Goal: Register for event/course: Sign up to attend an event or enroll in a course

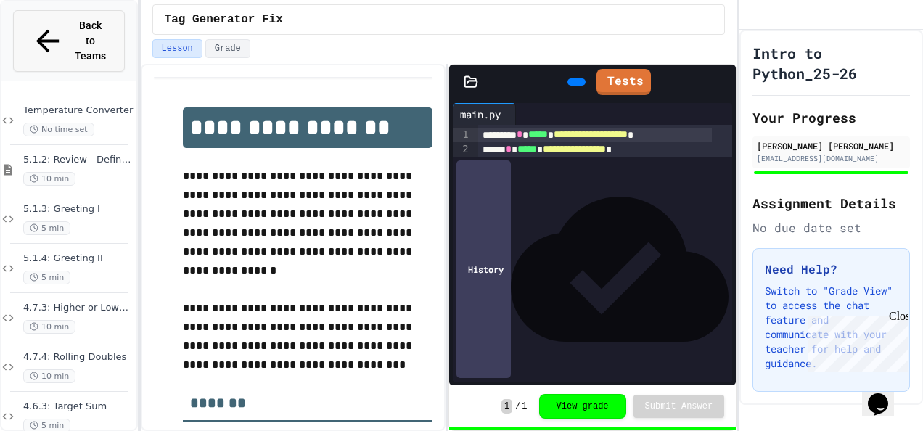
click at [73, 25] on span "Back to Teams" at bounding box center [90, 41] width 34 height 46
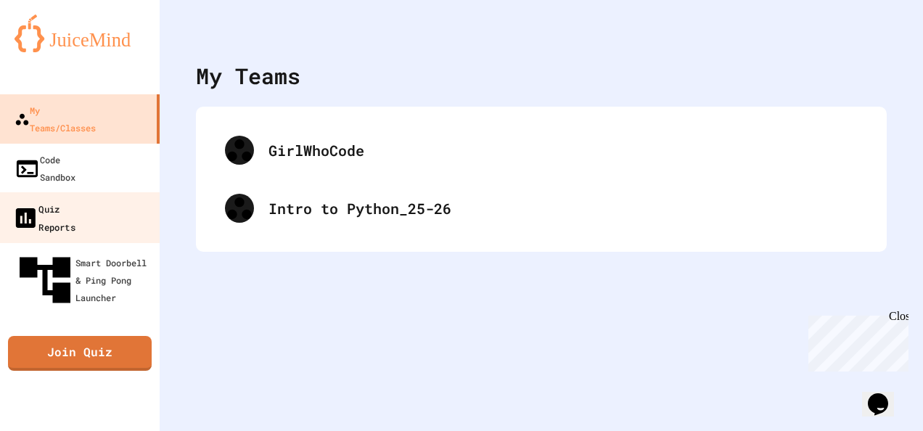
click at [100, 192] on link "Quiz Reports" at bounding box center [80, 217] width 165 height 51
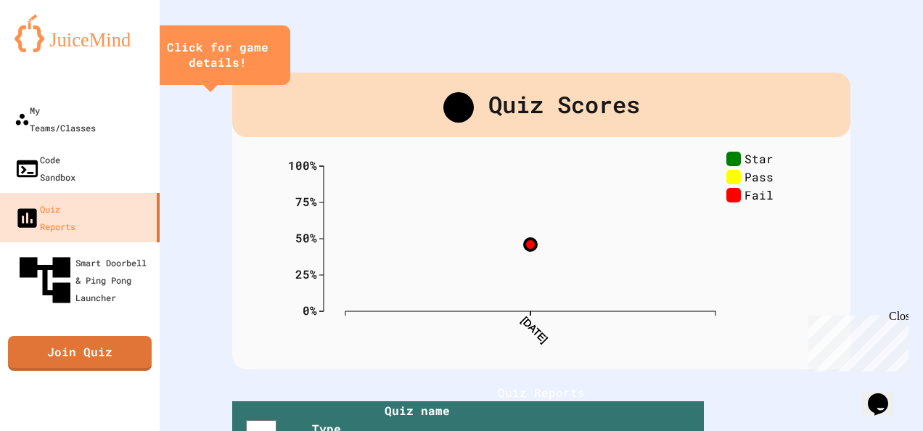
scroll to position [183, 0]
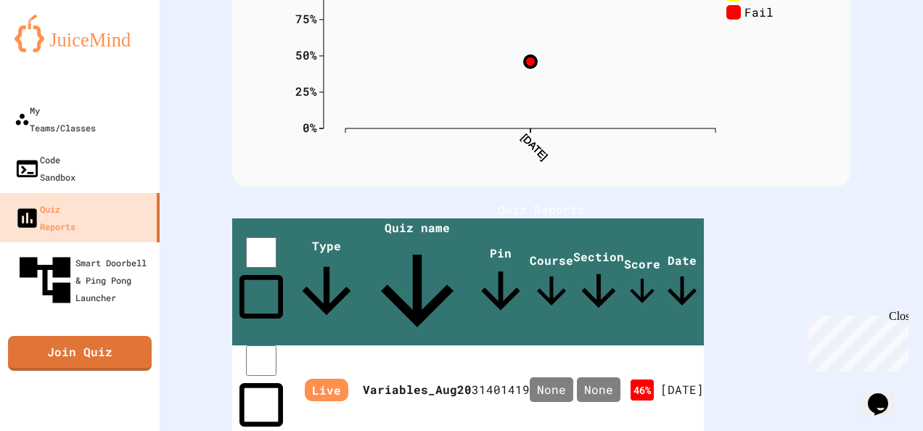
click at [437, 209] on div "Quiz Reports" at bounding box center [541, 209] width 618 height 17
click at [86, 333] on link "Join Quiz" at bounding box center [80, 351] width 134 height 36
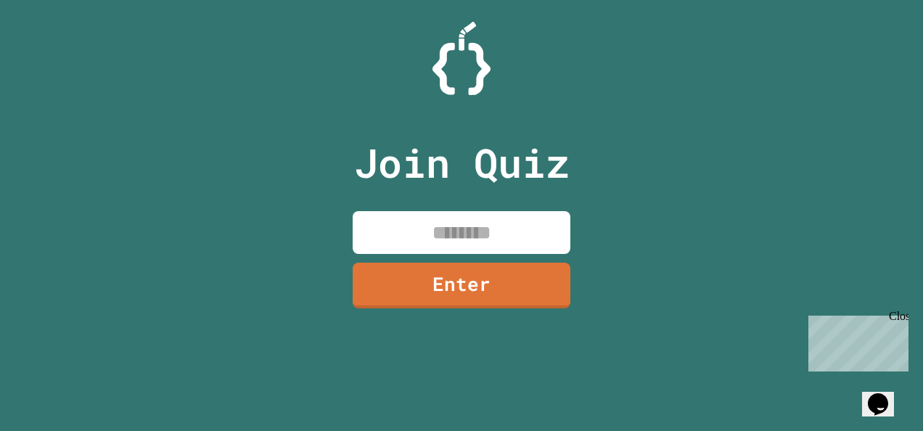
click at [411, 234] on input at bounding box center [462, 232] width 218 height 43
click at [470, 235] on input "*******" at bounding box center [462, 232] width 218 height 43
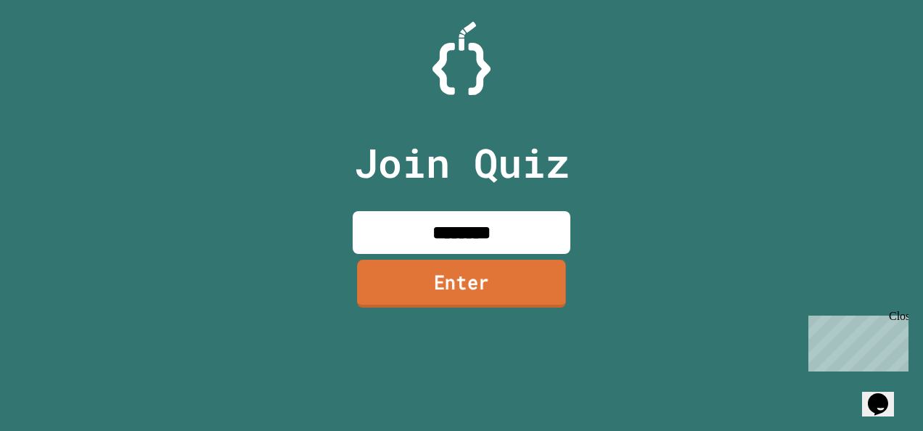
type input "********"
click at [489, 286] on link "Enter" at bounding box center [461, 284] width 209 height 48
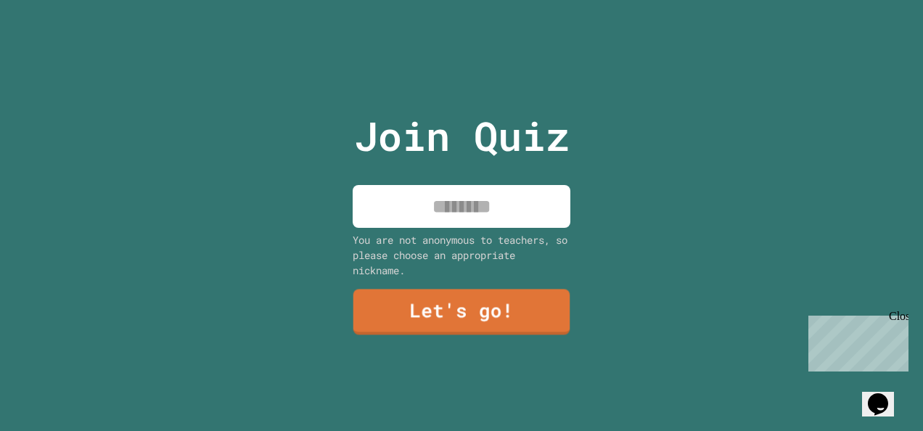
click at [499, 216] on input at bounding box center [462, 206] width 218 height 43
type input "*"
type input "******"
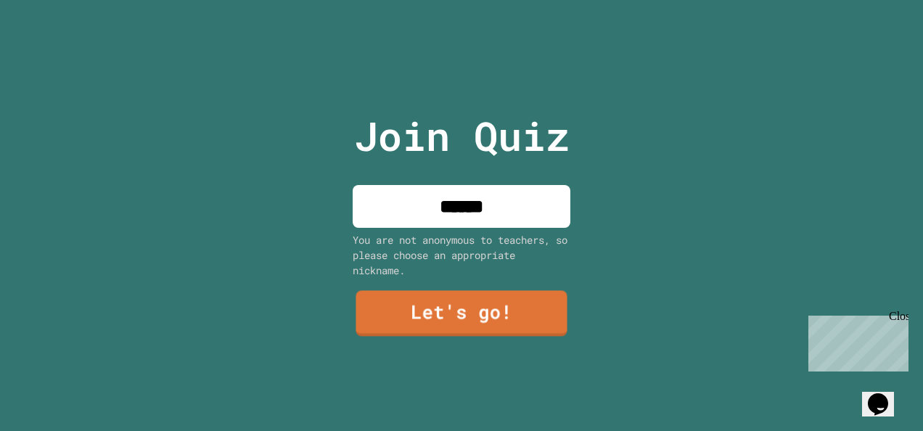
click at [340, 299] on div "Join Quiz ****** You are not anonymous to teachers, so please choose an appropr…" at bounding box center [462, 215] width 245 height 431
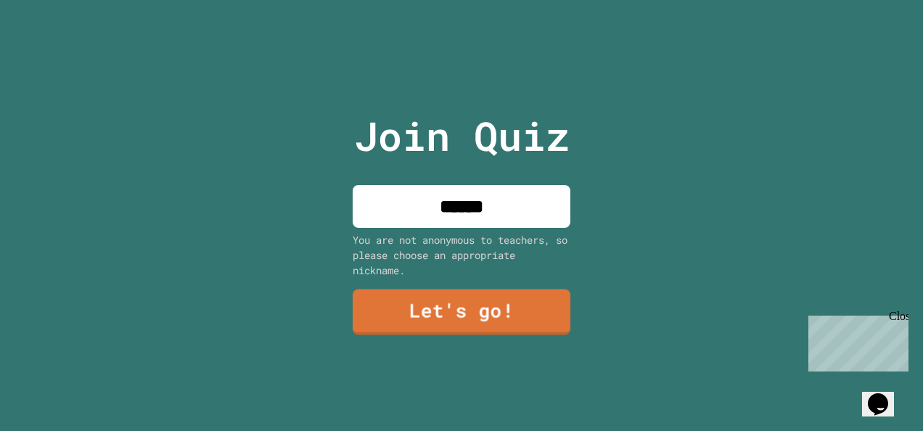
click at [408, 312] on link "Let's go!" at bounding box center [462, 312] width 218 height 46
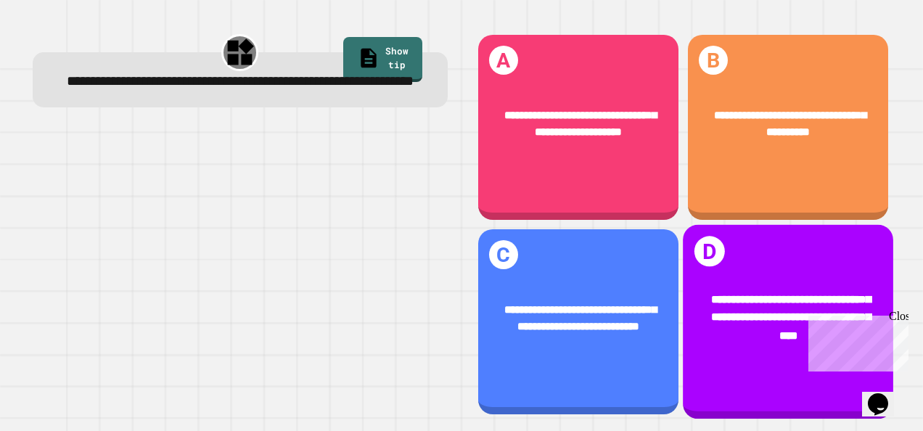
click at [723, 294] on span "**********" at bounding box center [791, 317] width 160 height 46
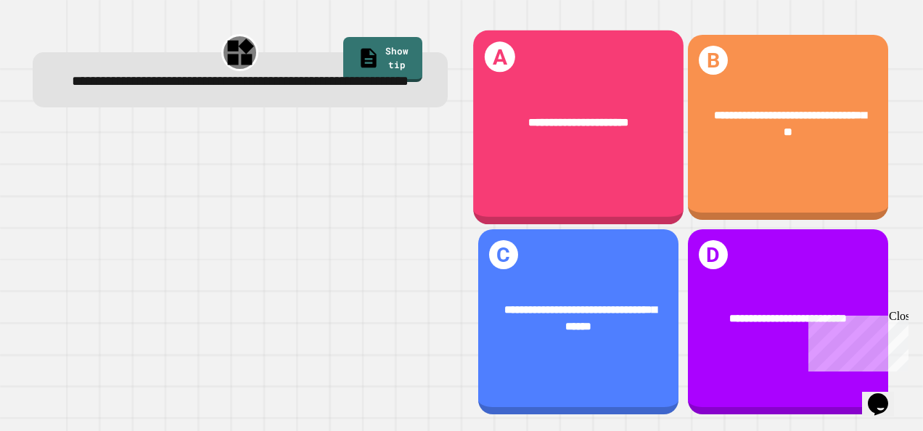
click at [597, 158] on div "**********" at bounding box center [578, 127] width 210 height 195
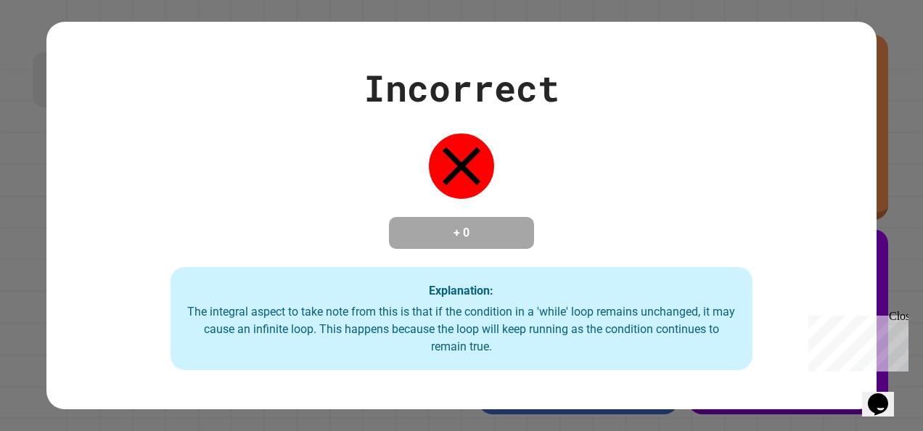
click at [552, 237] on div "Incorrect + 0 Explanation: The integral aspect to take note from this is that i…" at bounding box center [461, 215] width 831 height 309
click at [402, 140] on div "Incorrect + 0 Explanation: The integral aspect to take note from this is that i…" at bounding box center [461, 215] width 831 height 309
drag, startPoint x: 402, startPoint y: 140, endPoint x: 668, endPoint y: 210, distance: 274.8
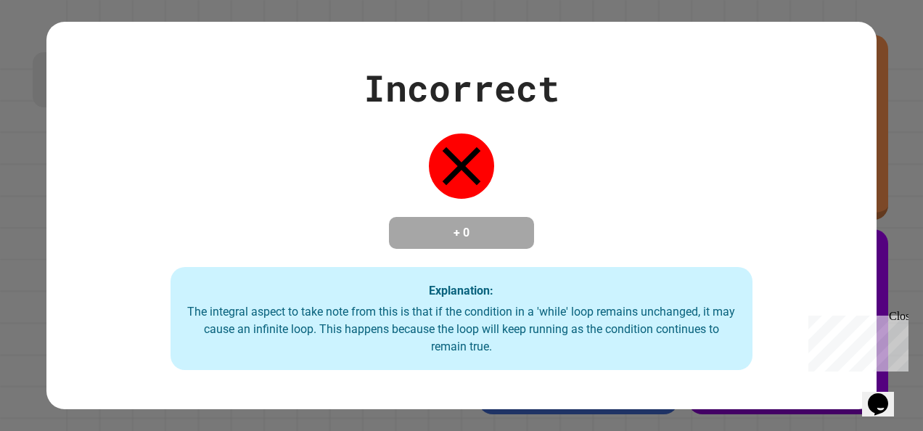
click at [668, 210] on div "Incorrect + 0 Explanation: The integral aspect to take note from this is that i…" at bounding box center [461, 215] width 831 height 309
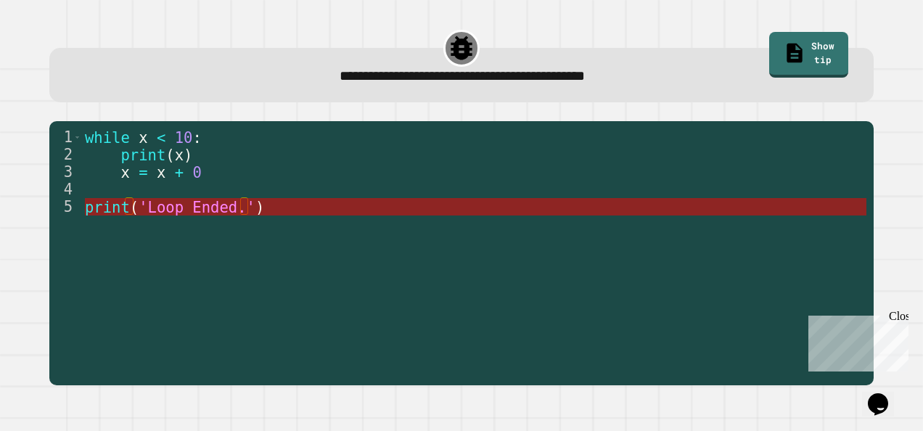
click at [188, 212] on span "'Loop Ended.'" at bounding box center [197, 207] width 117 height 17
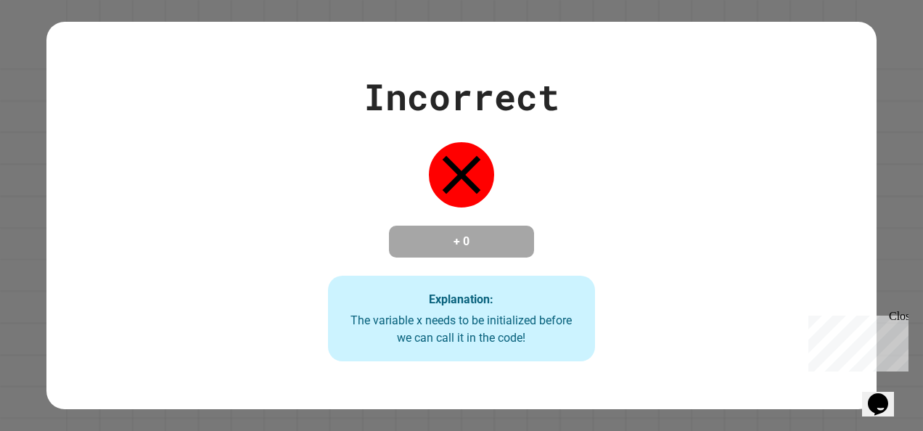
click at [652, 168] on div "Incorrect + 0 Explanation: The variable x needs to be initialized before we can…" at bounding box center [461, 216] width 831 height 292
click at [552, 271] on div "Incorrect + 0 Explanation: The variable x needs to be initialized before we can…" at bounding box center [462, 216] width 382 height 292
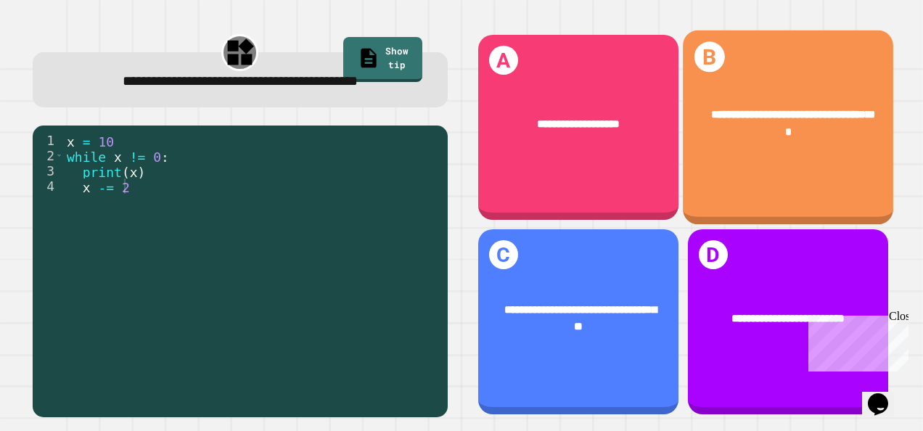
click at [735, 162] on div "**********" at bounding box center [788, 127] width 210 height 195
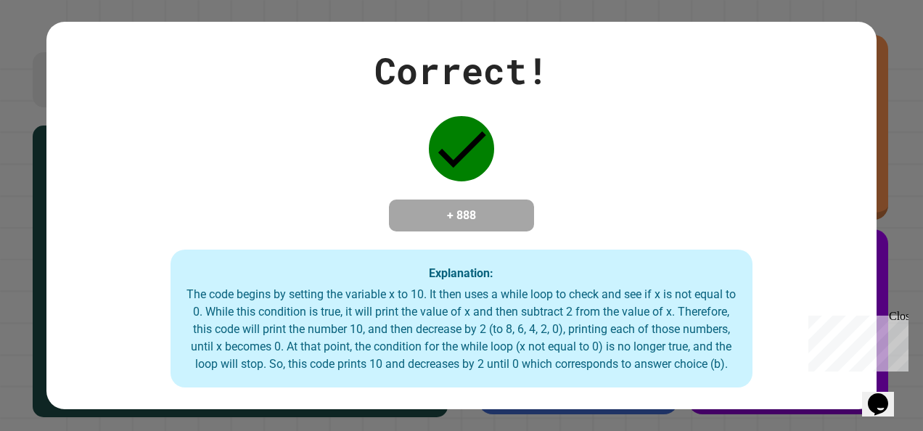
click at [904, 311] on div "Close" at bounding box center [898, 319] width 18 height 18
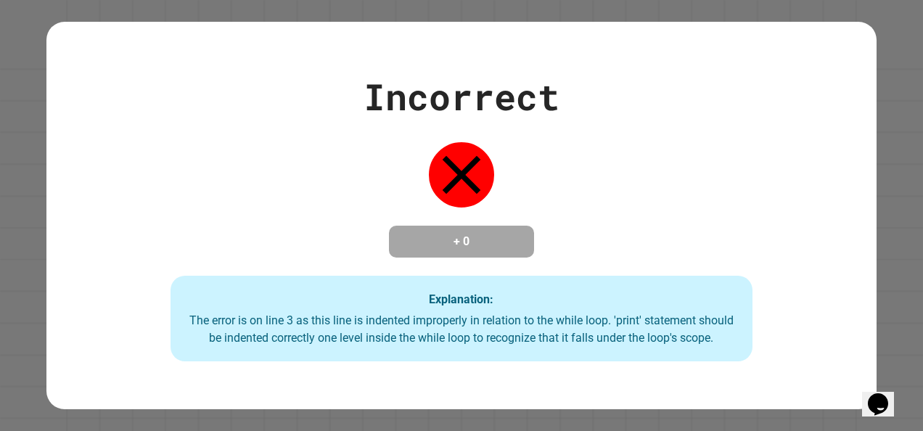
click at [604, 241] on div "Incorrect + 0 Explanation: The error is on line 3 as this line is indented impr…" at bounding box center [461, 216] width 831 height 292
drag, startPoint x: 382, startPoint y: 179, endPoint x: 482, endPoint y: 225, distance: 110.1
click at [482, 225] on div "Incorrect + 0 Explanation: The error is on line 3 as this line is indented impr…" at bounding box center [461, 216] width 831 height 292
drag, startPoint x: 482, startPoint y: 225, endPoint x: 601, endPoint y: 213, distance: 119.7
click at [601, 213] on div "Incorrect + 0 Explanation: The error is on line 3 as this line is indented impr…" at bounding box center [461, 216] width 831 height 292
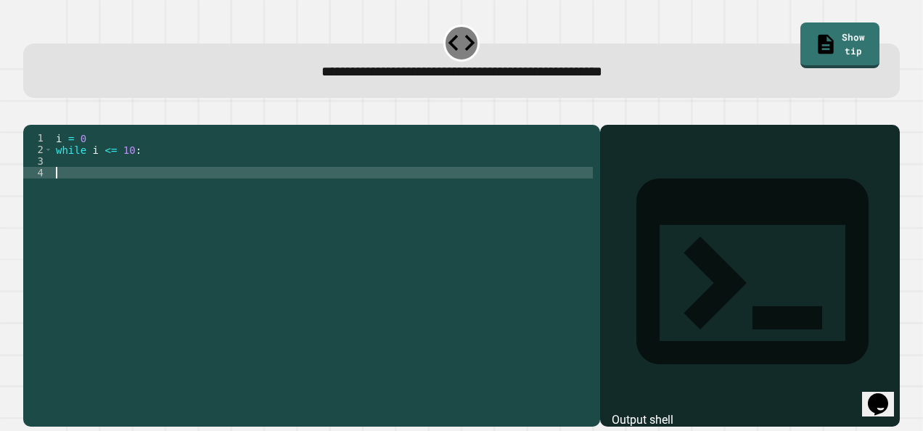
click at [72, 187] on div "i = 0 while i <= 10 :" at bounding box center [323, 259] width 541 height 255
click at [68, 187] on div "i = 0 while i <= 10 :" at bounding box center [323, 259] width 541 height 255
type textarea "*"
type textarea "*****"
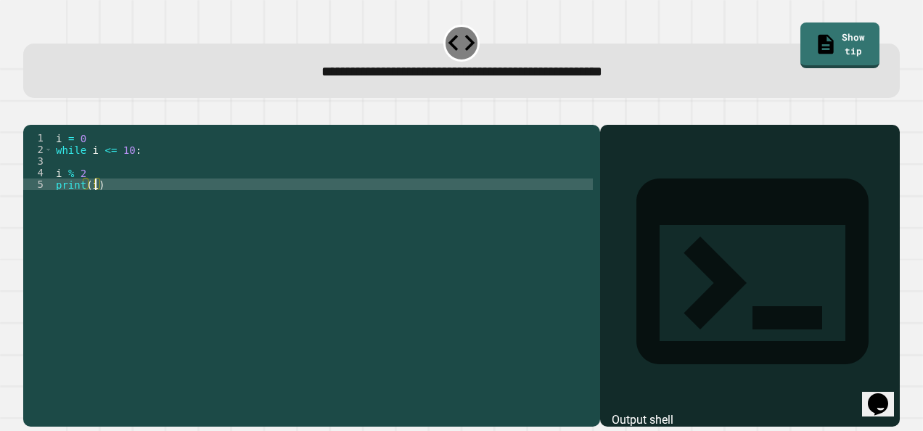
type textarea "********"
click at [151, 249] on div "i = 0 while i <= 10 : i % 2 print ( i )" at bounding box center [323, 259] width 541 height 255
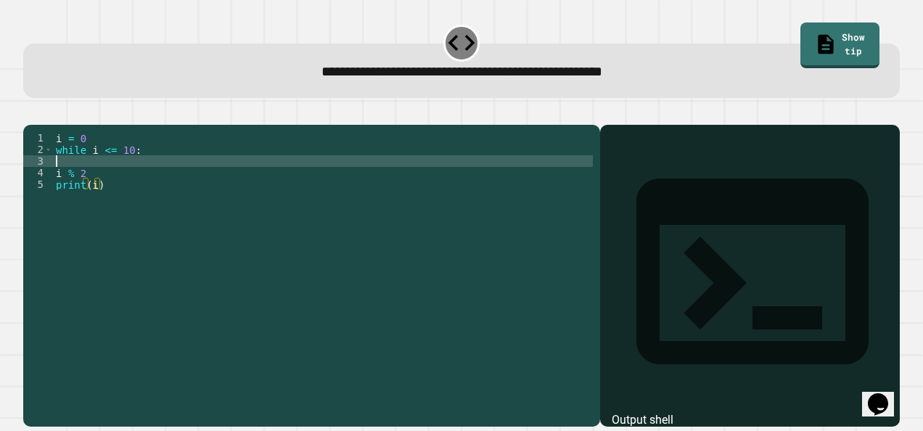
click at [58, 183] on div "i = 0 while i <= 10 : i % 2 print ( i )" at bounding box center [323, 259] width 541 height 255
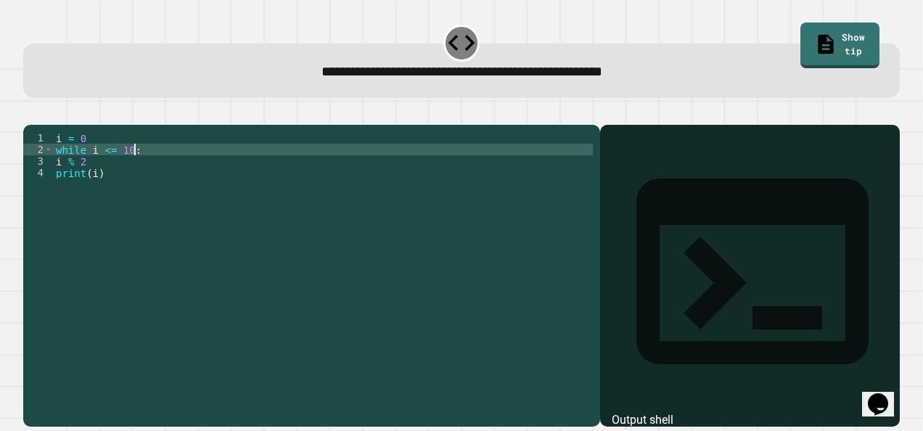
click at [55, 186] on div "i = 0 while i <= 10 : i % 2 print ( i )" at bounding box center [323, 259] width 541 height 255
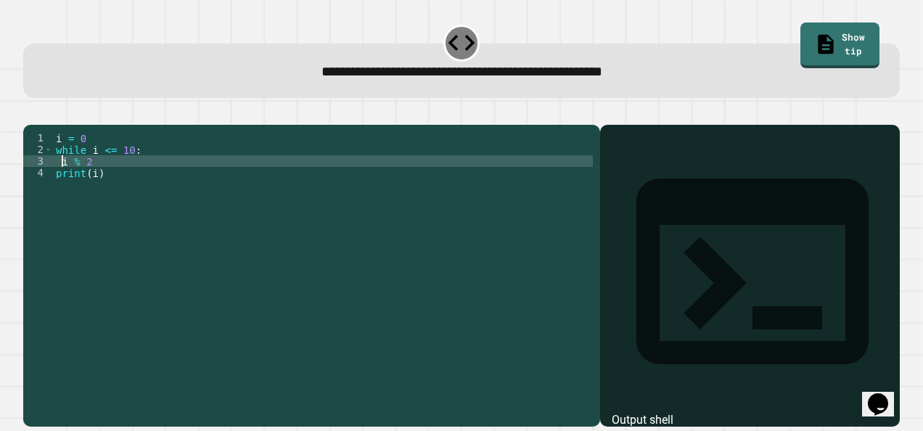
click at [55, 199] on div "i = 0 while i <= 10 : i % 2 print ( i )" at bounding box center [323, 259] width 541 height 255
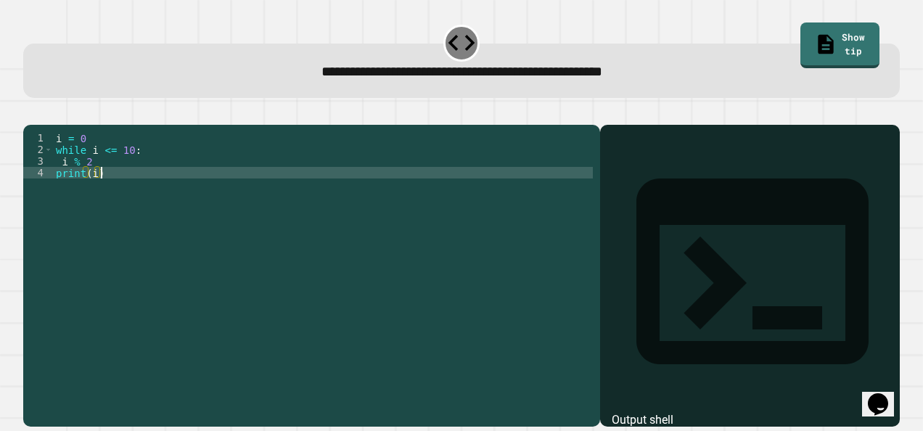
scroll to position [0, 2]
click at [52, 179] on div "4" at bounding box center [38, 173] width 30 height 12
click at [57, 194] on div "i = 0 while i <= 10 : i % 2 print ( i )" at bounding box center [323, 259] width 541 height 255
click at [44, 123] on icon "button" at bounding box center [40, 121] width 8 height 10
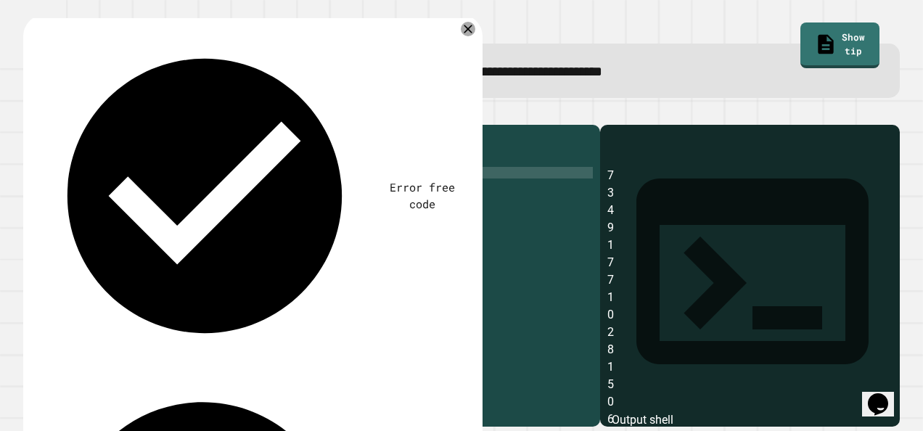
click at [73, 199] on div "i = 0 while i <= 10 : i % 2 print ( i )" at bounding box center [323, 259] width 541 height 255
click at [86, 162] on div "i = 0 while i <= 10 : i % 2 print ( i )" at bounding box center [323, 259] width 541 height 255
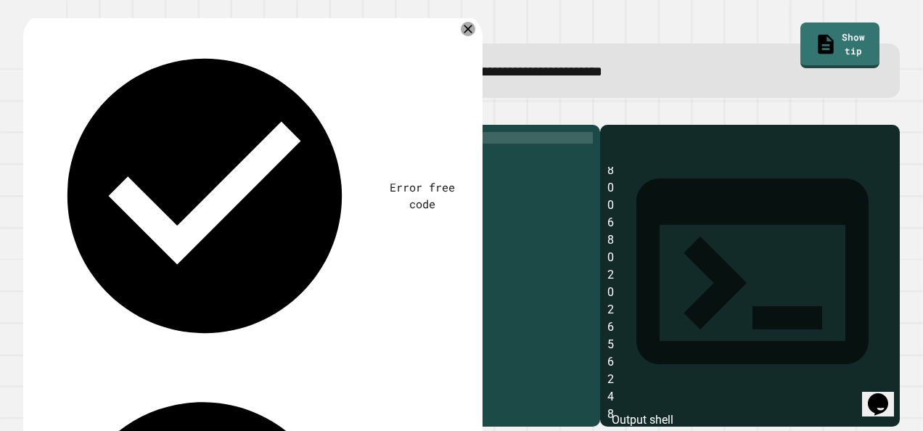
click at [42, 121] on icon "button" at bounding box center [40, 121] width 8 height 10
click at [77, 160] on div "i = 10 while i <= 10 : i % 2 print ( i )" at bounding box center [323, 259] width 541 height 255
click at [96, 156] on div "i = 10 while i <= 10 : i % 2 print ( i )" at bounding box center [323, 259] width 541 height 255
click at [112, 174] on div "i = 10 while i <= 10 : i % 2 print ( i )" at bounding box center [323, 259] width 541 height 255
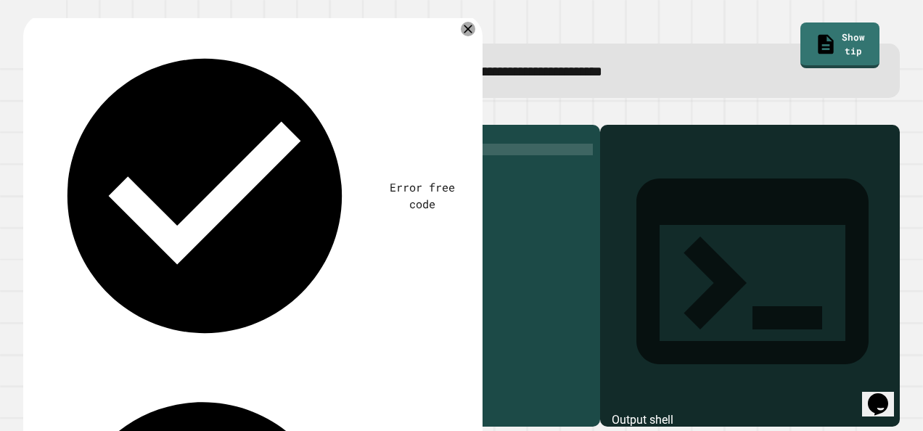
scroll to position [0, 4]
click at [30, 112] on icon "button" at bounding box center [30, 112] width 0 height 0
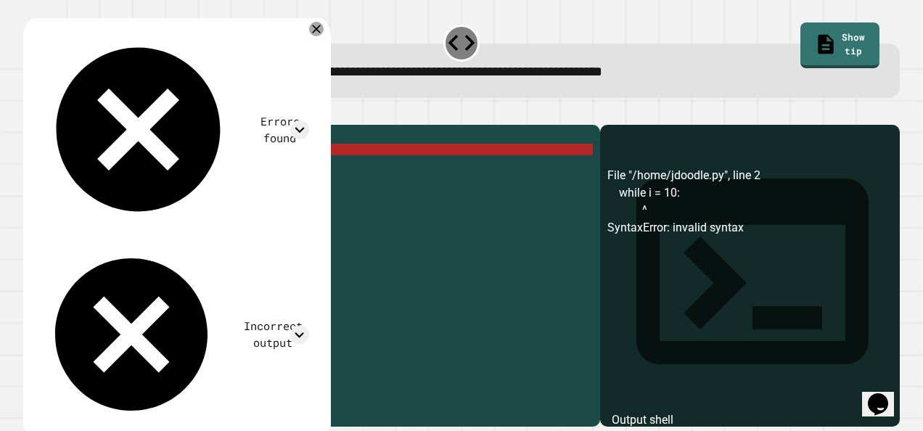
click at [109, 173] on div "i = 10 while i = 10 : i % 2 print ( i )" at bounding box center [323, 259] width 541 height 255
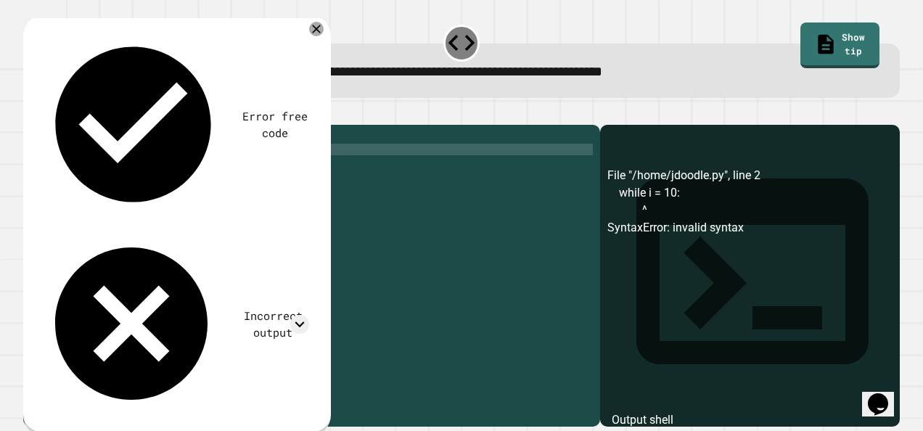
click at [30, 112] on icon "button" at bounding box center [30, 112] width 0 height 0
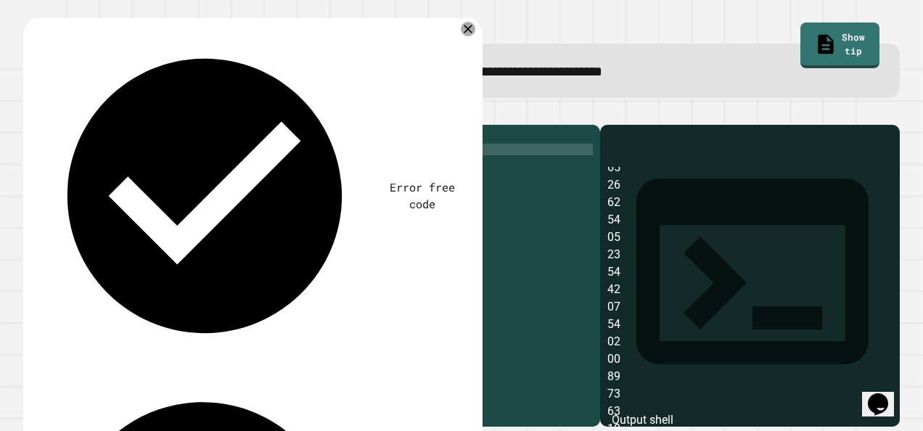
scroll to position [942, 0]
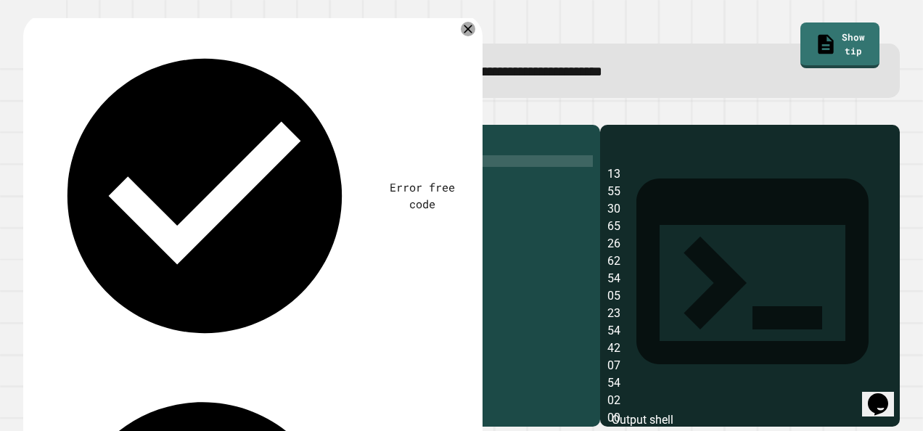
click at [76, 182] on div "i = 10 while i == 10 : i % 2 print ( i )" at bounding box center [323, 259] width 541 height 255
click at [111, 195] on div "i = 10 while i == 10 : i % 2 print ( i )" at bounding box center [323, 259] width 541 height 255
type textarea "*"
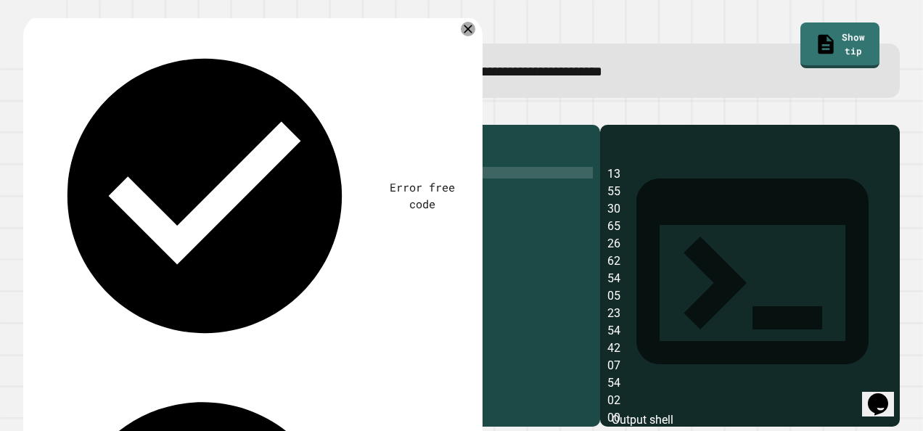
scroll to position [0, 2]
click at [111, 195] on div "i = 10 while i == 10 : i % 2 print ( i )" at bounding box center [323, 259] width 541 height 255
click at [73, 180] on div "i = 10 while i == 10 : i % 2 print ( i )" at bounding box center [323, 259] width 541 height 255
click at [60, 181] on div "i = 10 while i == 10 : i % 2 print ( i )" at bounding box center [323, 259] width 541 height 255
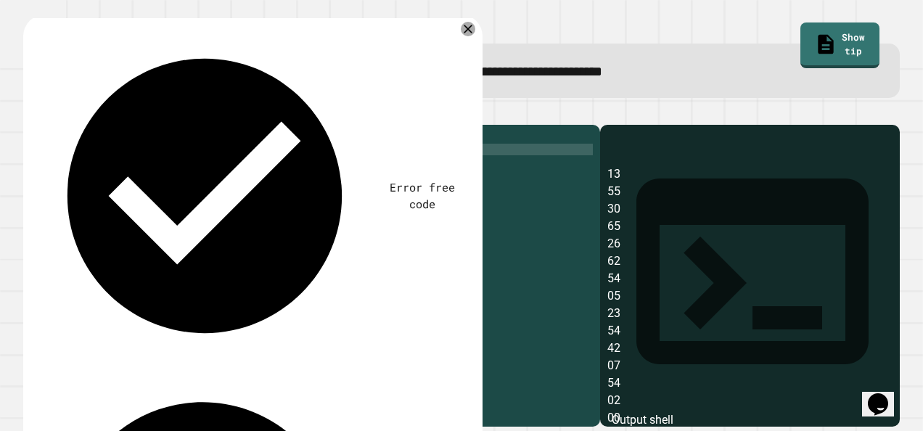
click at [61, 167] on div "i = 10 while i == 10 : i % 2 print ( i )" at bounding box center [323, 259] width 541 height 255
click at [54, 173] on div "i = 10 while i == 10 : i % 2 print ( i )" at bounding box center [323, 259] width 541 height 255
click at [97, 158] on div "i = 10 while i == 10 : i % 2 print ( i )" at bounding box center [323, 259] width 541 height 255
type textarea "**********"
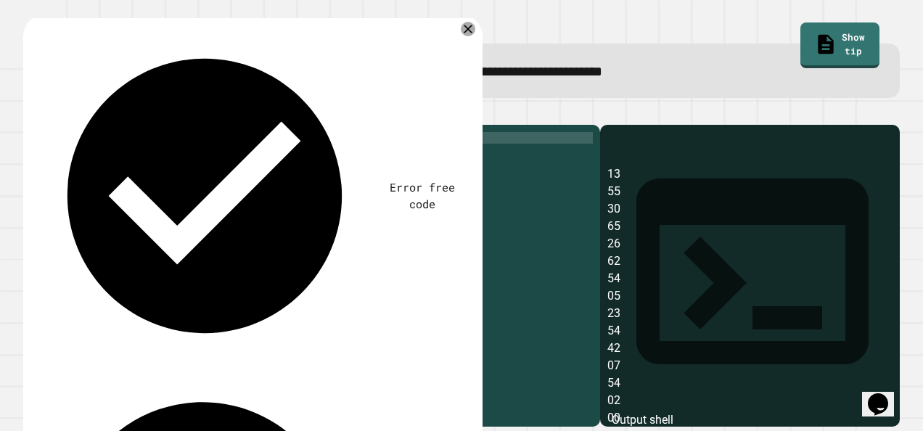
click at [30, 112] on icon "button" at bounding box center [30, 112] width 0 height 0
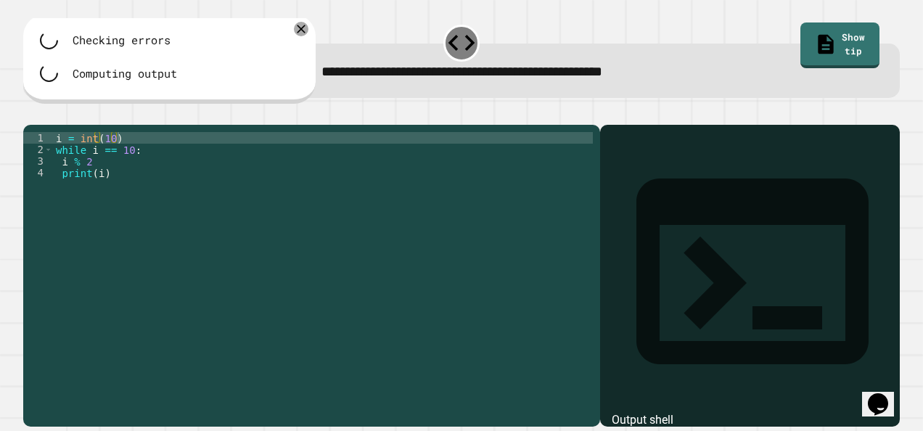
scroll to position [0, 0]
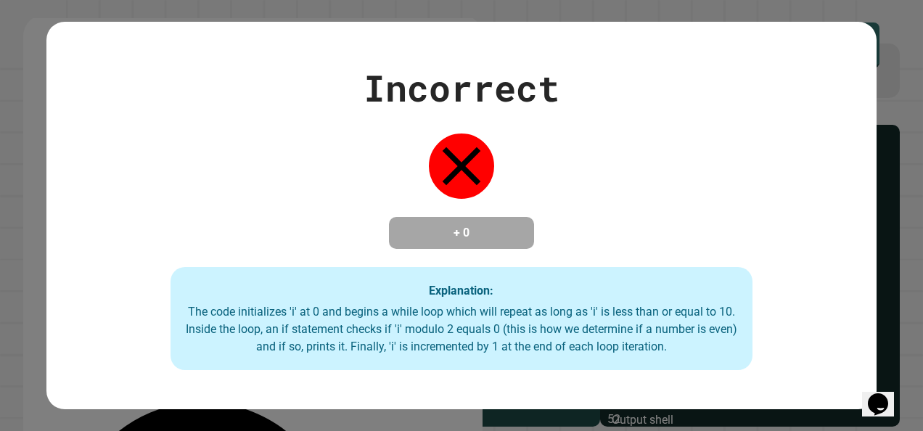
click at [629, 22] on div "Incorrect + 0 Explanation: The code initializes 'i' at 0 and begins a while loo…" at bounding box center [461, 216] width 831 height 388
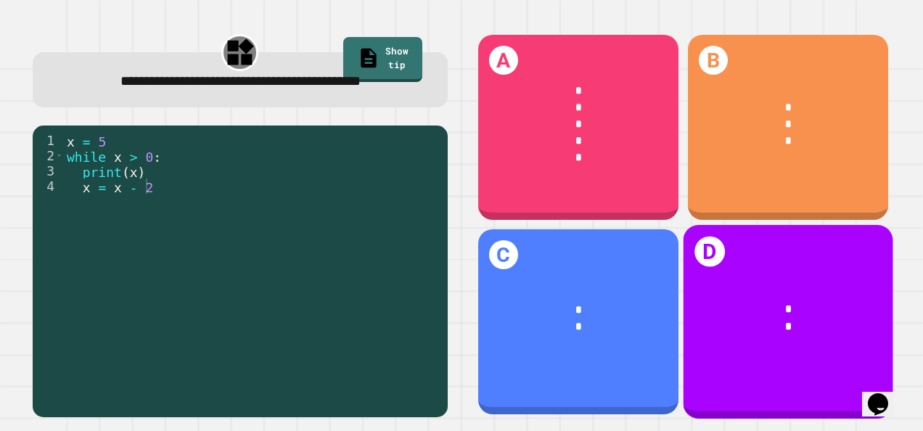
click at [739, 165] on div "* * *" at bounding box center [788, 124] width 200 height 94
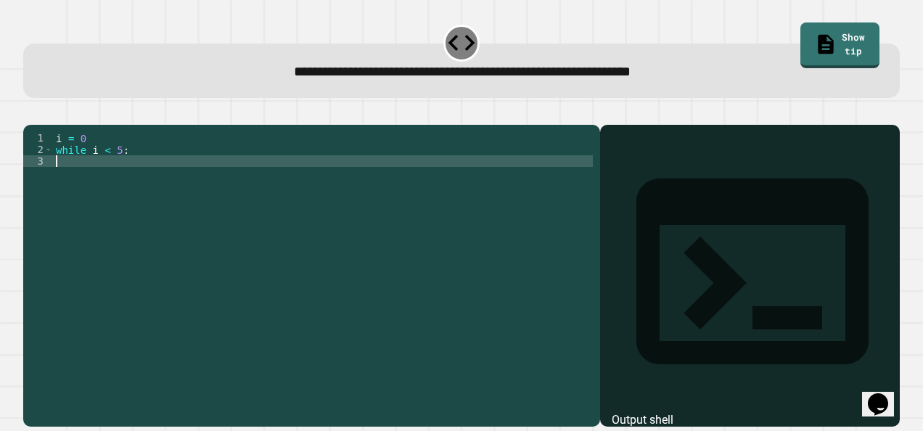
click at [63, 181] on div "i = 0 while i < 5 :" at bounding box center [323, 259] width 541 height 255
click at [72, 182] on div "i = 0 while i < 5 :" at bounding box center [323, 259] width 541 height 255
click at [159, 185] on div "i = 0 while i < 5 : print ( 'running' * 5 )" at bounding box center [323, 259] width 541 height 255
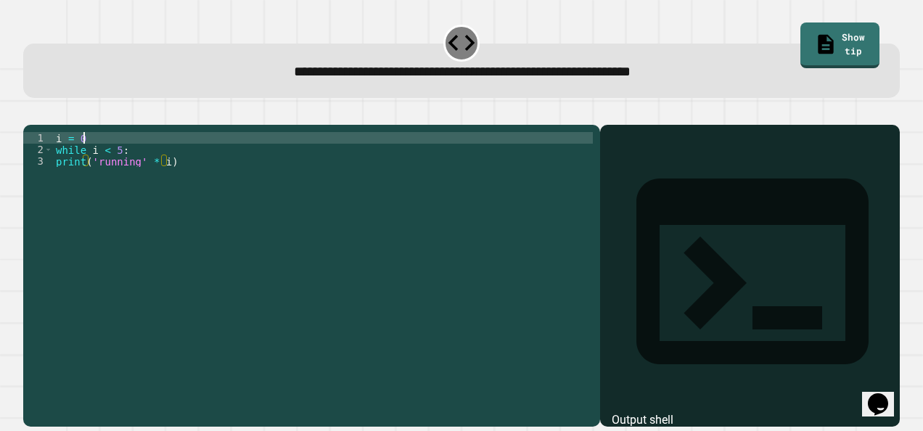
click at [93, 155] on div "i = 0 while i < 5 : print ( 'running' * i )" at bounding box center [323, 259] width 541 height 255
click at [212, 185] on div "i = 0 while i < 5 : print ( 'running' * i )" at bounding box center [323, 259] width 541 height 255
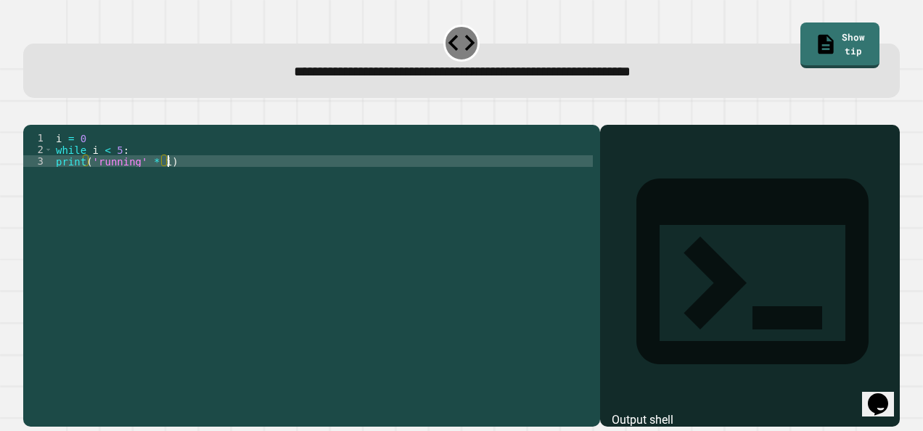
click at [62, 182] on div "i = 0 while i < 5 : print ( 'running' * i )" at bounding box center [323, 259] width 541 height 255
type textarea "**********"
click at [184, 186] on div "i = 0 while i < 5 : print ( 'running' * i )" at bounding box center [323, 259] width 541 height 255
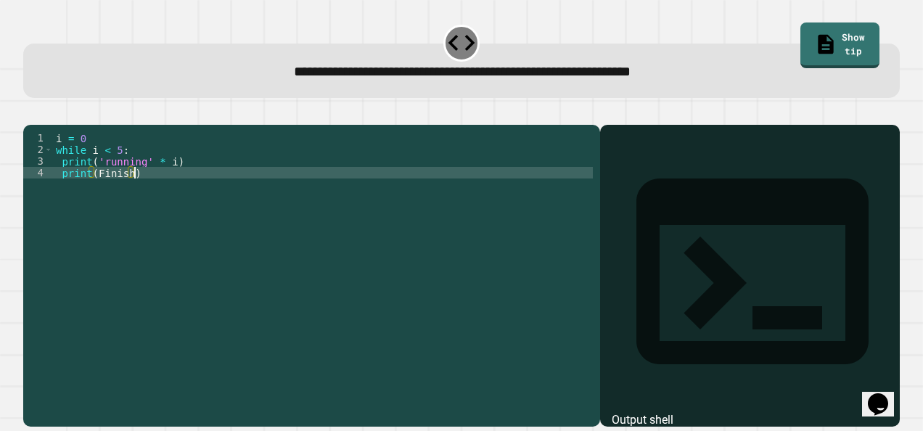
scroll to position [0, 4]
click at [97, 200] on div "i = 0 while i < 5 : print ( 'running' * i ) print ( Finish )" at bounding box center [323, 259] width 541 height 255
click at [94, 196] on div "i = 0 while i < 5 : print ( 'running' * i ) print ( Finish )" at bounding box center [323, 259] width 541 height 255
click at [139, 193] on div "i = 0 while i < 5 : print ( 'running' * i ) print ( "Finish" )" at bounding box center [323, 259] width 541 height 255
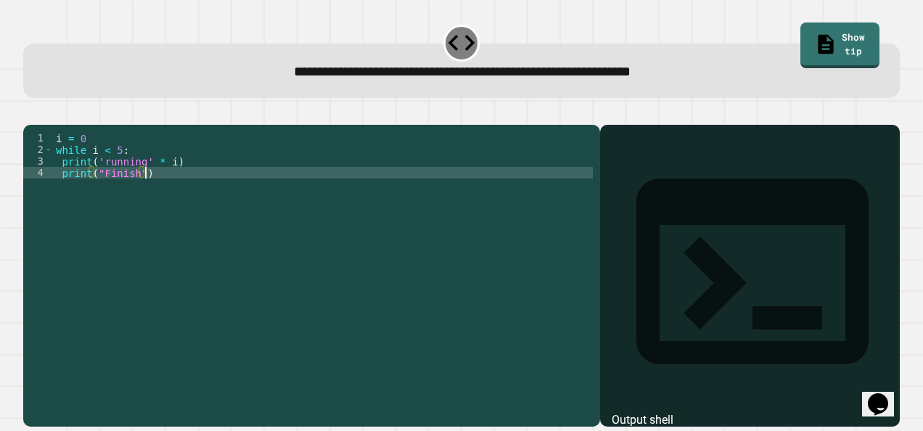
click at [181, 217] on div "i = 0 while i < 5 : print ( 'running' * i ) print ( "Finish" )" at bounding box center [323, 259] width 541 height 255
click at [181, 184] on div "i = 0 while i < 5 : print ( 'running' * i ) print ( "Finish" )" at bounding box center [323, 259] width 541 height 255
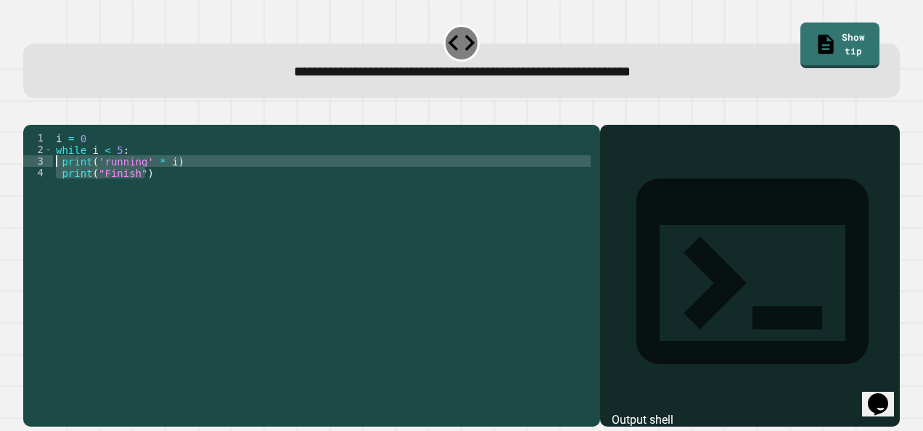
drag, startPoint x: 154, startPoint y: 196, endPoint x: 46, endPoint y: 183, distance: 108.2
click at [46, 183] on div "**********" at bounding box center [308, 248] width 570 height 232
type textarea "**********"
click at [78, 184] on div "i = 0 while i < 5 :" at bounding box center [323, 259] width 541 height 255
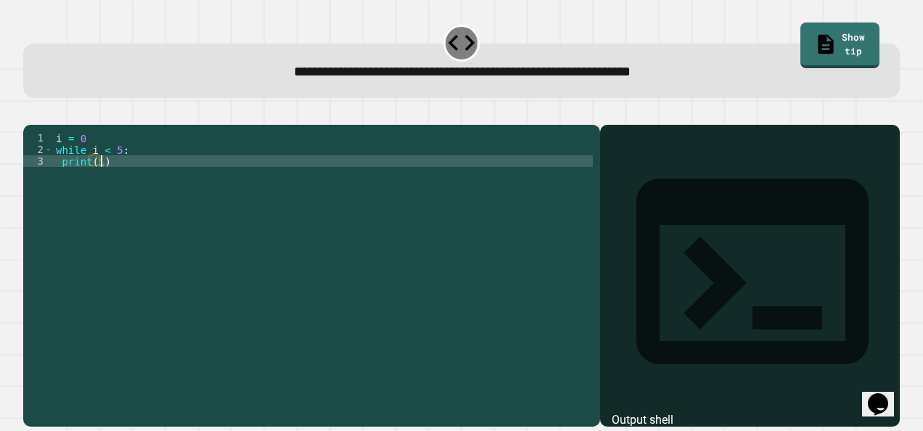
scroll to position [0, 2]
click at [44, 124] on icon "button" at bounding box center [40, 121] width 8 height 10
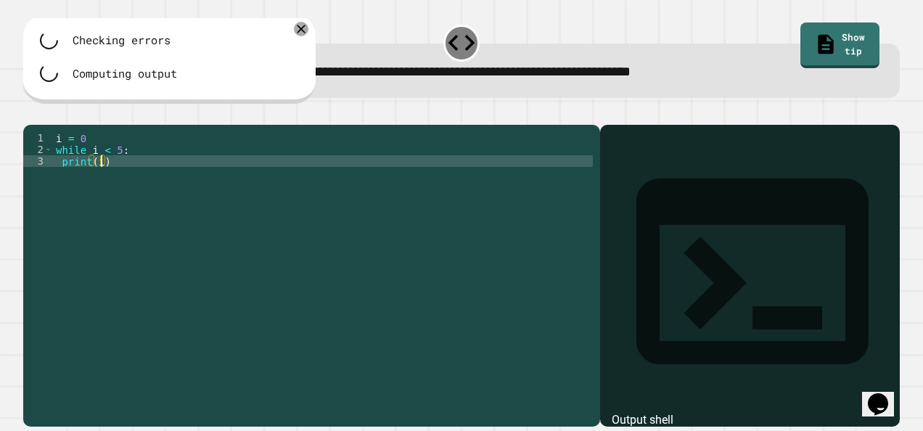
click at [100, 184] on div "i = 0 while i < 5 : print ( i )" at bounding box center [323, 259] width 541 height 255
click at [105, 184] on div "i = 0 while i < 5 : print ( i )" at bounding box center [323, 259] width 541 height 255
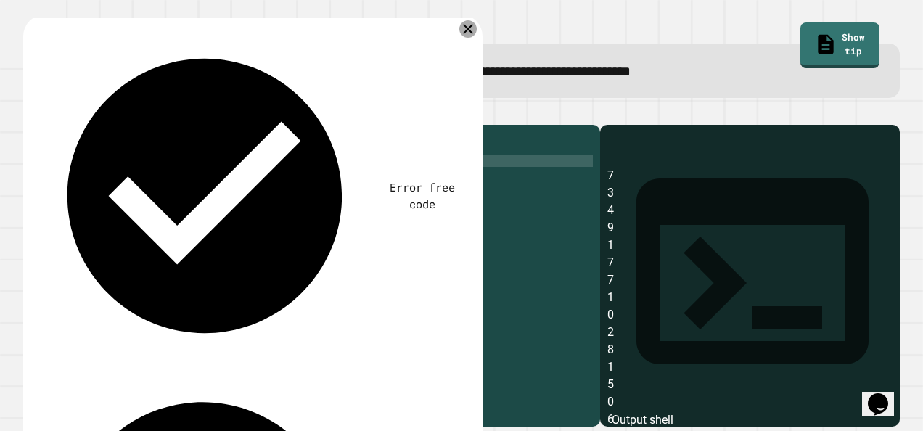
click at [467, 33] on icon at bounding box center [467, 28] width 17 height 17
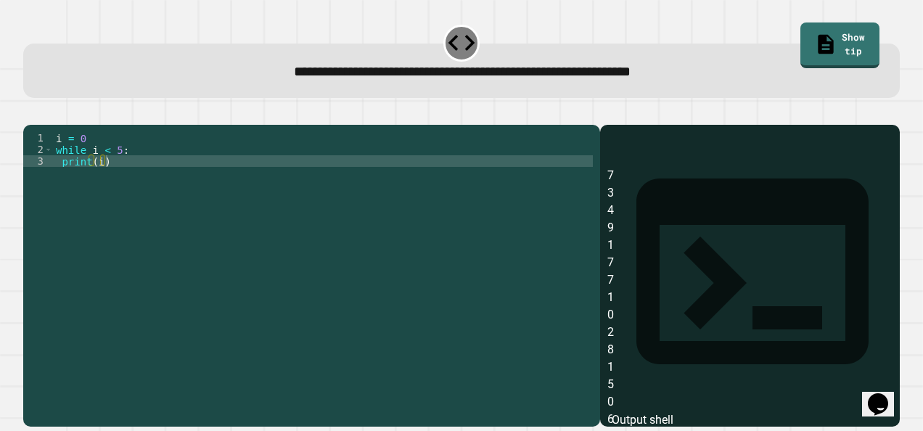
click at [30, 112] on icon "button" at bounding box center [30, 112] width 0 height 0
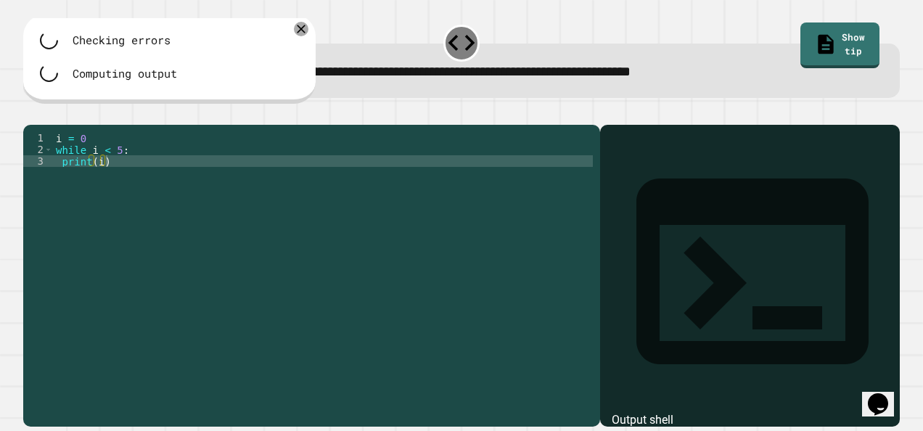
click at [105, 183] on div "i = 0 while i < 5 : print ( i )" at bounding box center [323, 259] width 541 height 255
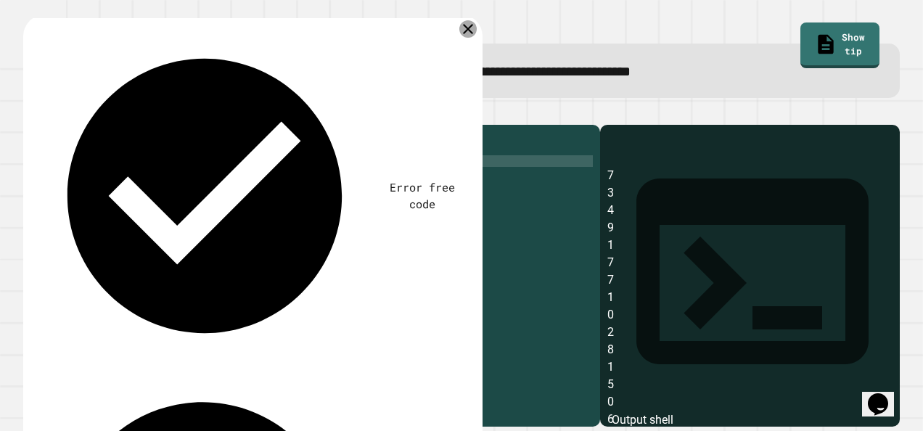
click at [469, 30] on icon at bounding box center [468, 29] width 10 height 10
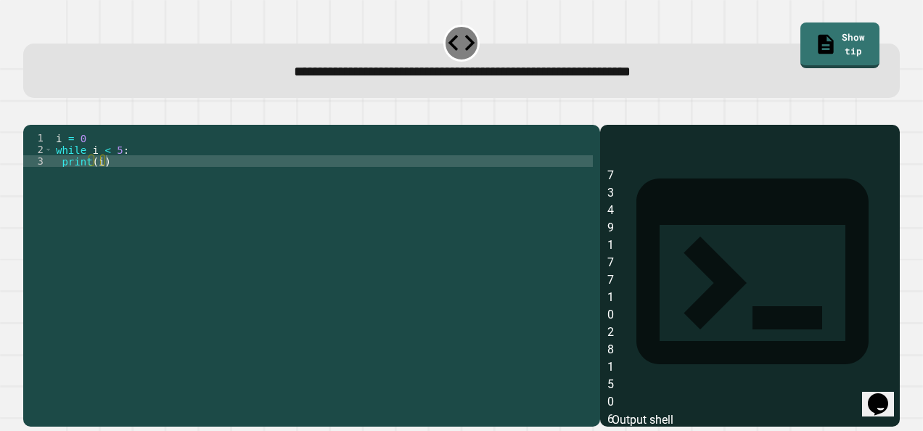
click at [112, 179] on div "i = 0 while i < 5 : print ( i )" at bounding box center [323, 259] width 541 height 255
click at [107, 184] on div "i = 0 while i < 5 : print ( i )" at bounding box center [323, 259] width 541 height 255
type textarea "**********"
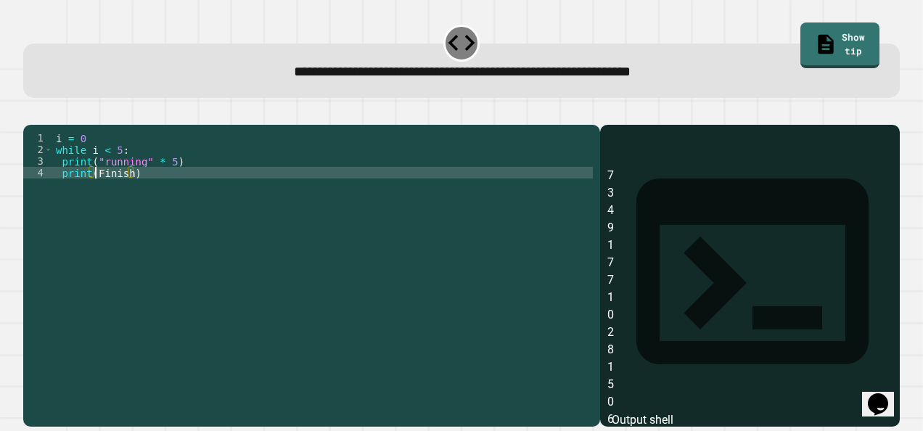
scroll to position [0, 3]
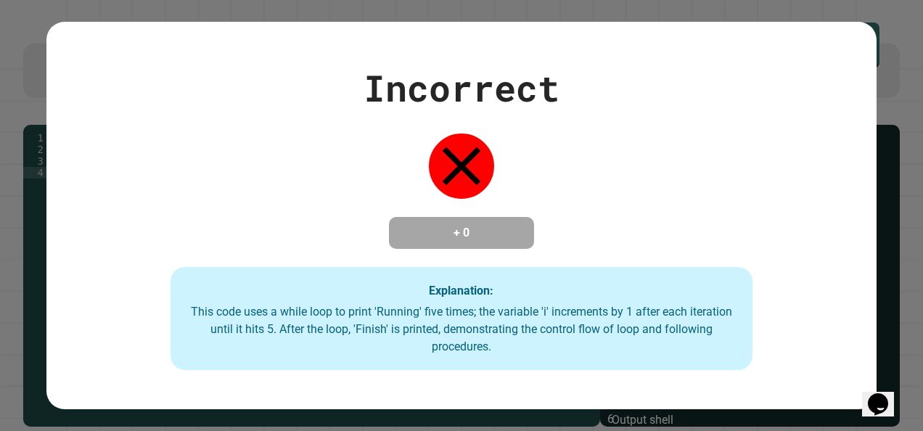
type textarea "**********"
click at [373, 258] on div "Incorrect + 0 Explanation: This code uses a while loop to print 'Running' five …" at bounding box center [461, 215] width 831 height 309
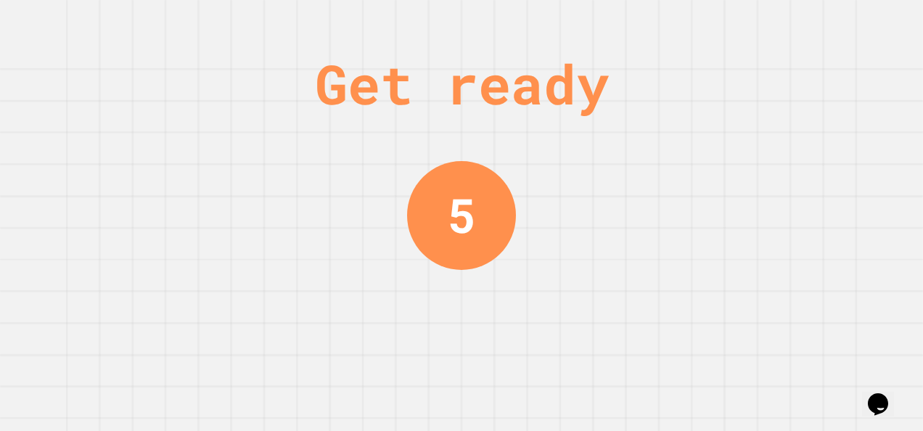
scroll to position [0, 0]
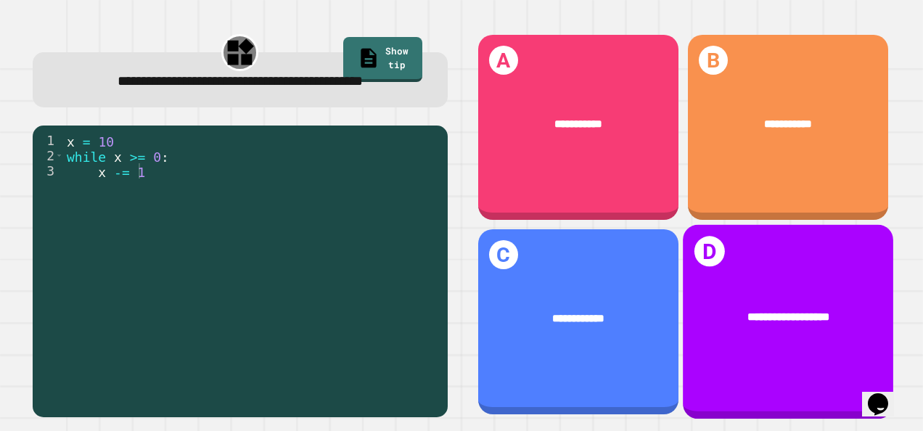
click at [748, 311] on span "**********" at bounding box center [789, 317] width 82 height 12
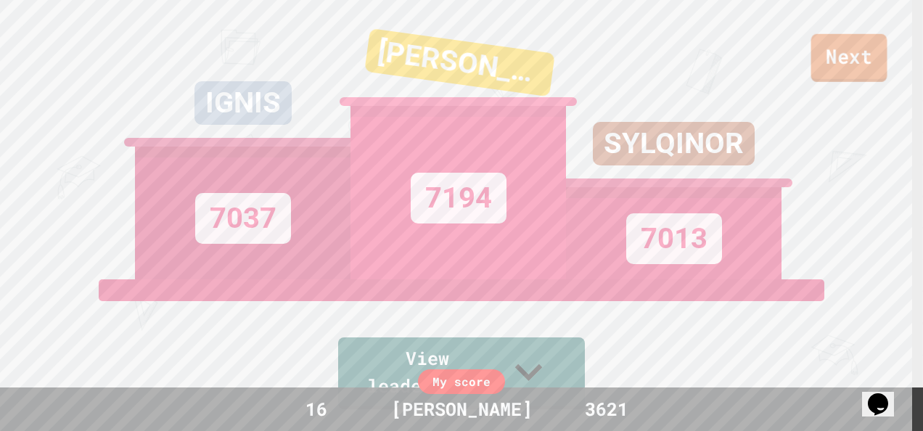
click at [838, 76] on link "Next" at bounding box center [849, 58] width 76 height 48
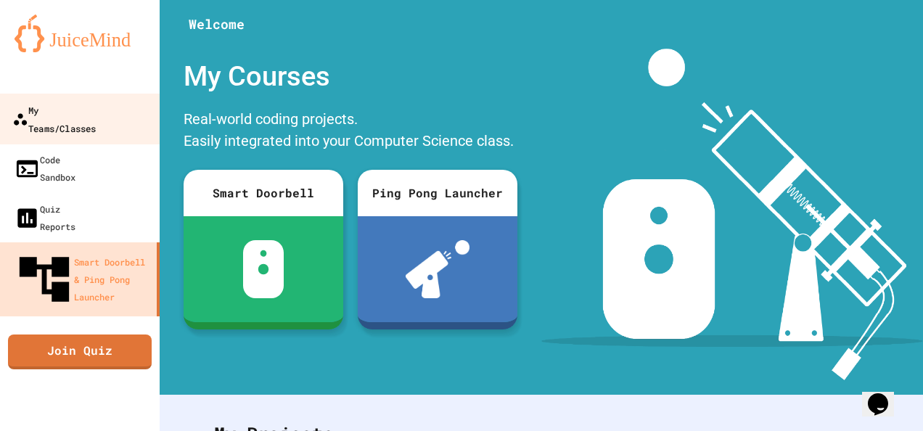
click at [107, 99] on link "My Teams/Classes" at bounding box center [80, 119] width 165 height 51
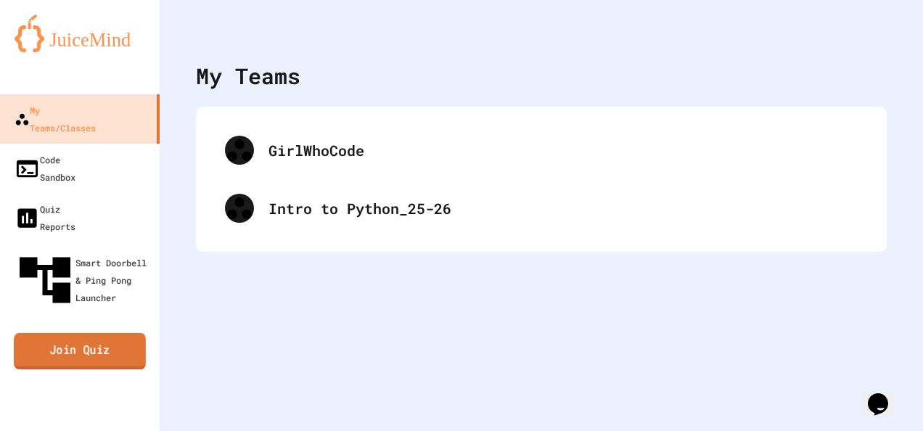
click at [89, 333] on link "Join Quiz" at bounding box center [80, 351] width 132 height 36
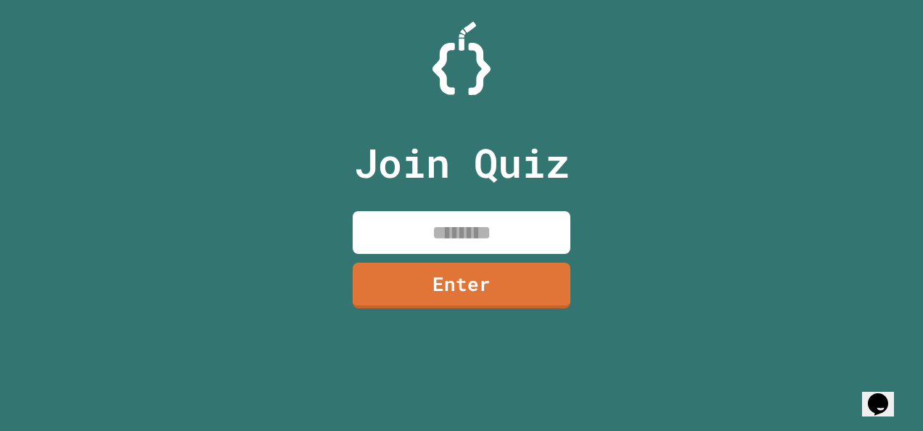
click at [463, 227] on input at bounding box center [462, 232] width 218 height 43
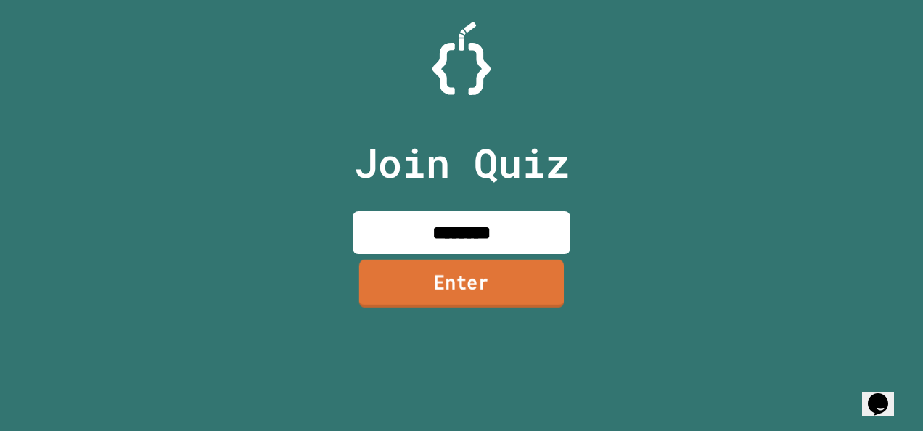
type input "********"
click at [482, 293] on link "Enter" at bounding box center [461, 284] width 205 height 48
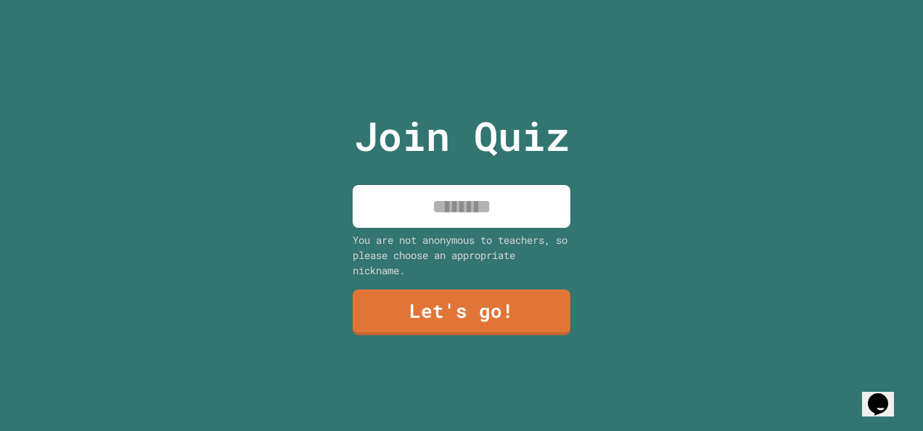
click at [469, 206] on input at bounding box center [462, 206] width 218 height 43
type input "******"
click at [463, 301] on link "Let's go!" at bounding box center [461, 312] width 219 height 46
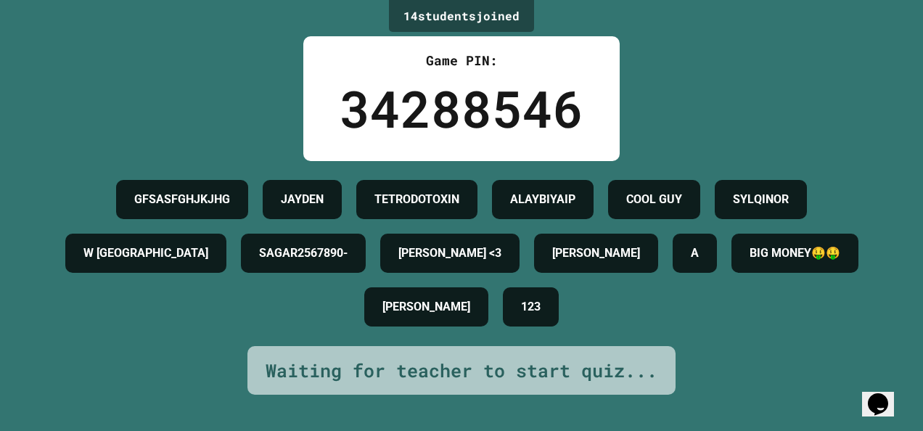
click at [520, 273] on div "[PERSON_NAME] <3" at bounding box center [449, 253] width 139 height 39
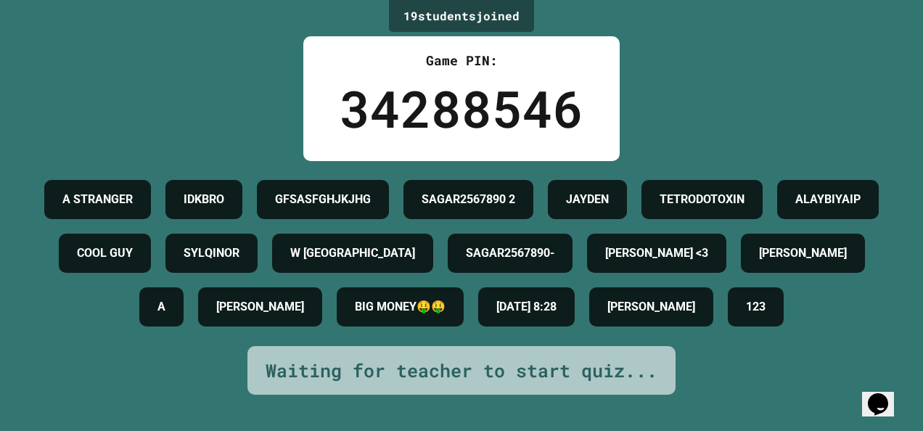
scroll to position [123, 0]
click at [478, 385] on div "Waiting for teacher to start quiz..." at bounding box center [462, 371] width 392 height 28
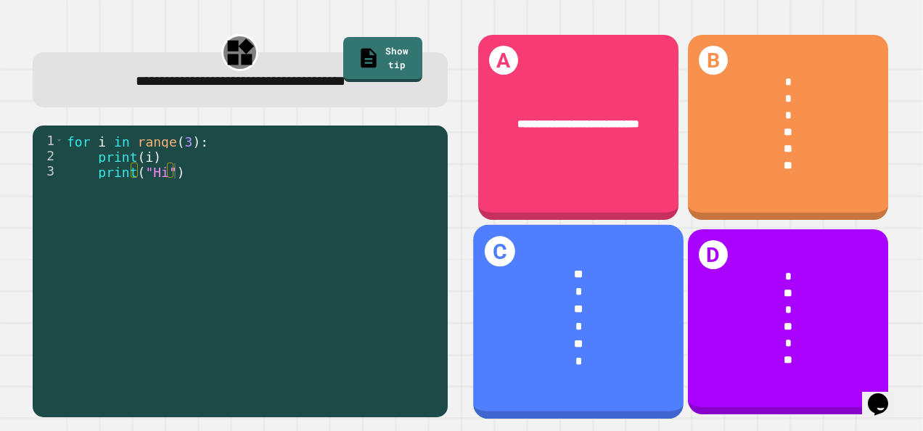
click at [607, 376] on div "** * ** * ** *" at bounding box center [578, 318] width 210 height 151
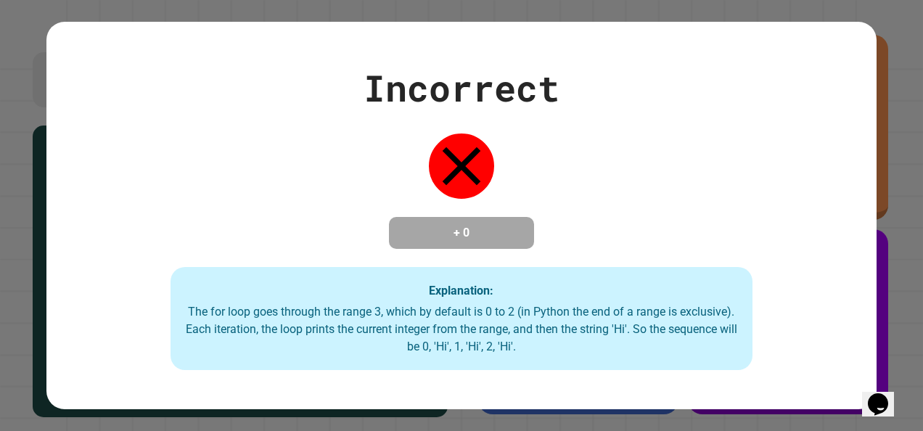
click at [838, 115] on div "Incorrect + 0 Explanation: The for loop goes through the range 3, which by defa…" at bounding box center [461, 215] width 831 height 309
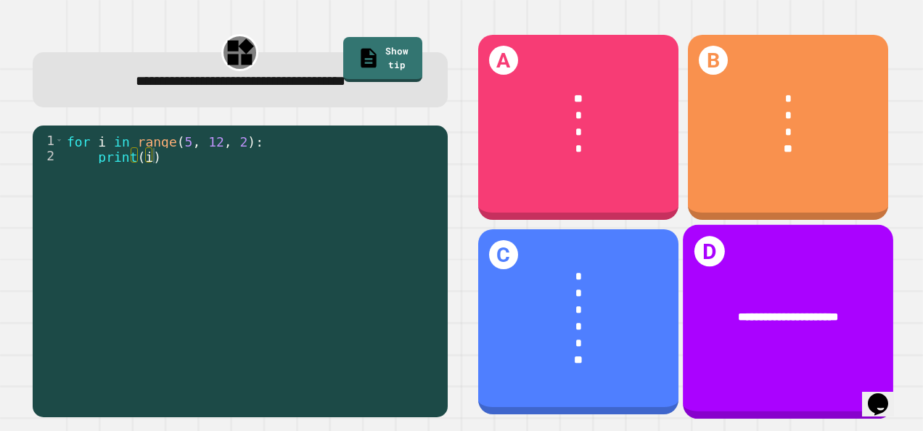
click at [774, 287] on div "**********" at bounding box center [788, 318] width 210 height 63
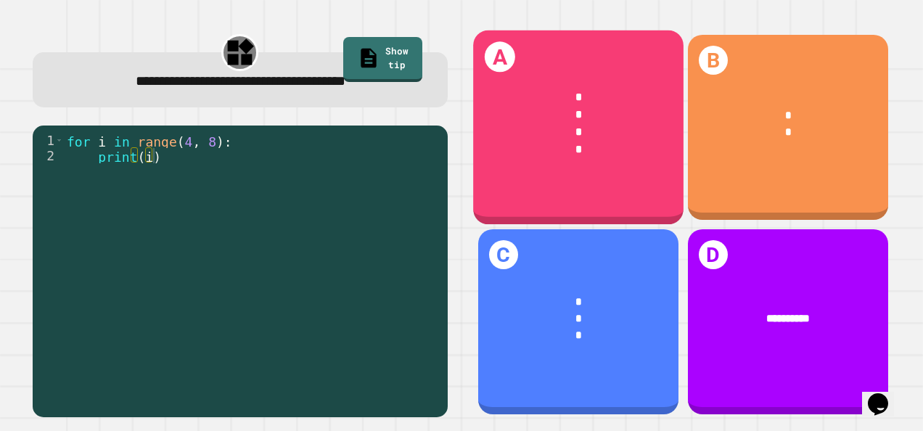
click at [599, 160] on div "* * * *" at bounding box center [578, 123] width 210 height 115
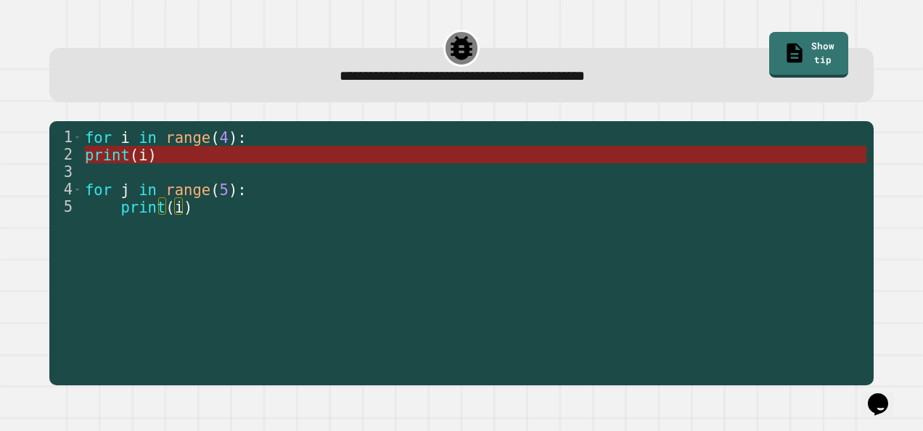
click at [130, 157] on span "(" at bounding box center [134, 155] width 9 height 17
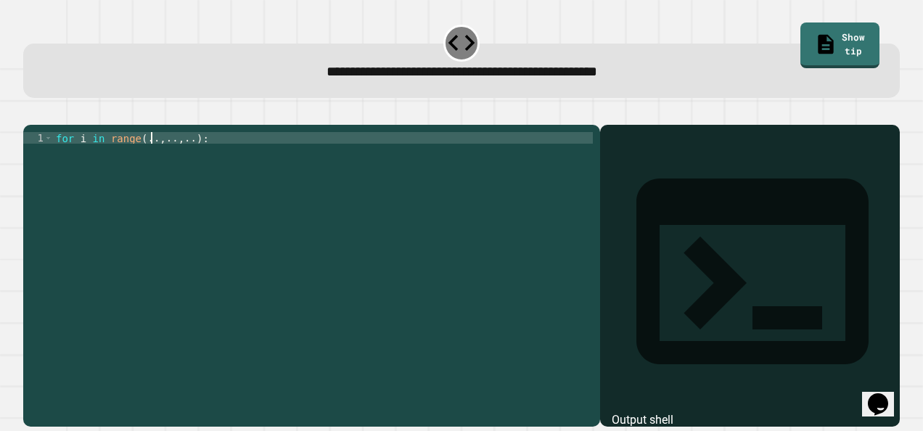
click at [151, 161] on div "for i in range ( .. , .. , .. ) :" at bounding box center [323, 259] width 541 height 255
click at [166, 160] on div "for i in range ( 5 , .. , .. ) :" at bounding box center [323, 259] width 541 height 255
click at [189, 164] on div "for i in range ( 5 , 10 , .. ) :" at bounding box center [323, 259] width 541 height 255
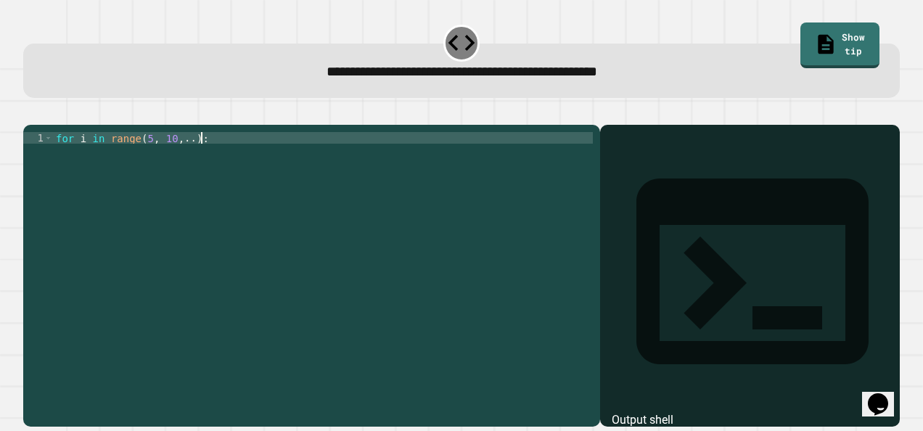
click at [189, 164] on div "for i in range ( 5 , 10 , .. ) :" at bounding box center [323, 259] width 541 height 255
click at [184, 158] on div "for i in range ( 5 , 10 , .. ) :" at bounding box center [323, 259] width 541 height 255
type textarea "**********"
click at [118, 171] on div "for i in range ( 5 , 10 , 15 ) :" at bounding box center [323, 259] width 541 height 255
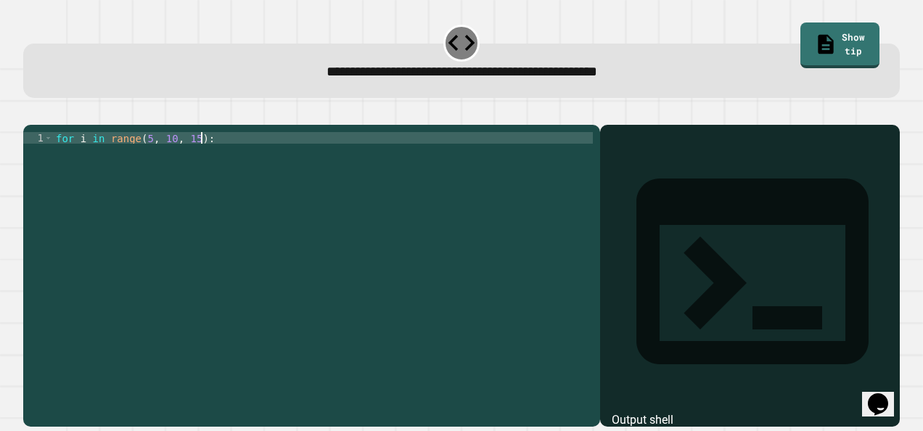
click at [223, 157] on div "for i in range ( 5 , 10 , 15 ) :" at bounding box center [323, 259] width 541 height 255
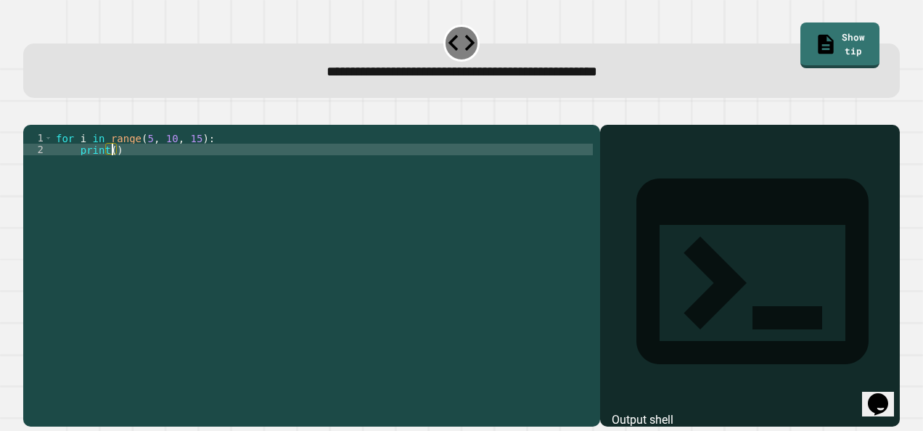
scroll to position [0, 3]
click at [165, 161] on div "for i in range ( 5 , 10 , 15 ) : print ( )" at bounding box center [323, 259] width 541 height 255
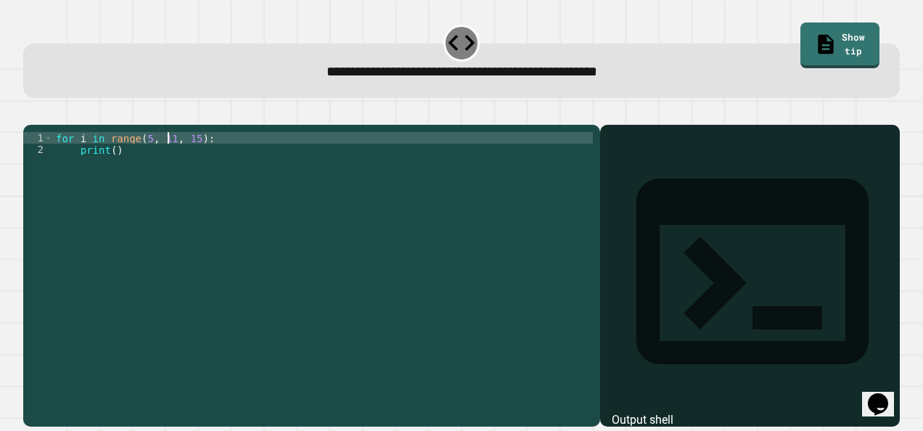
scroll to position [0, 7]
click at [188, 160] on div "for i in range ( 5 , 11 , 15 ) : print ( )" at bounding box center [323, 259] width 541 height 255
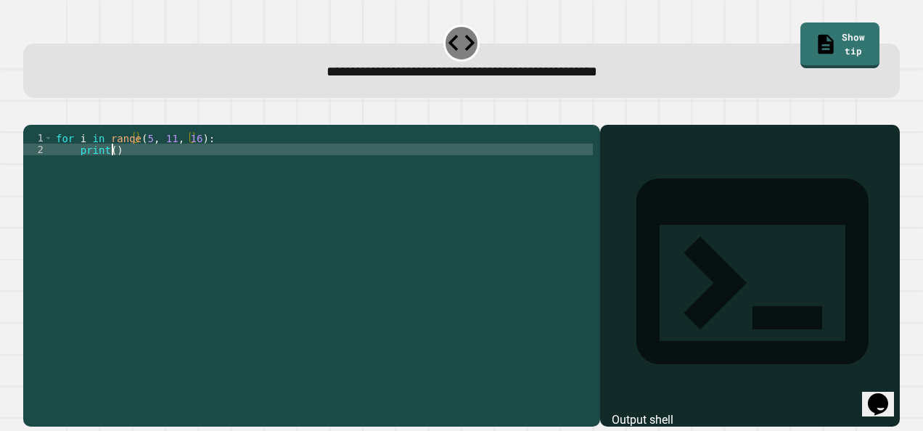
click at [112, 171] on div "for i in range ( 5 , 11 , 16 ) : print ( )" at bounding box center [323, 259] width 541 height 255
click at [163, 177] on div "for i in range ( 5 , 11 , 16 ) : print ( i )" at bounding box center [323, 259] width 541 height 255
click at [30, 112] on icon "button" at bounding box center [30, 112] width 0 height 0
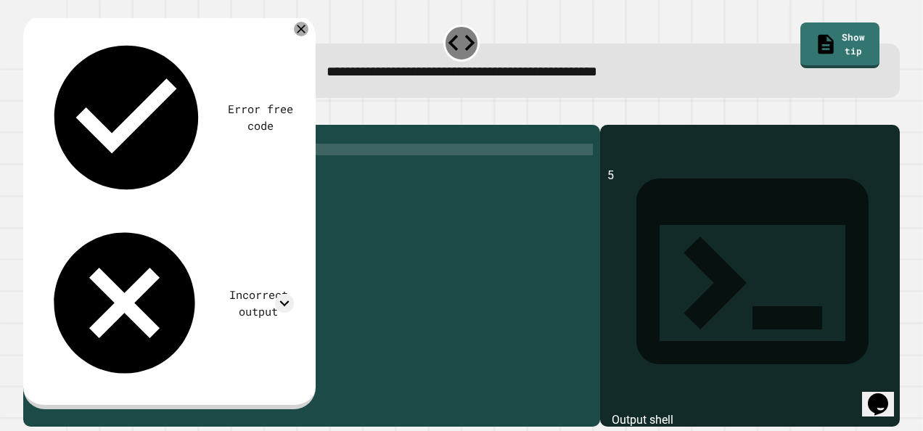
click at [160, 160] on div "for i in range ( 5 , 11 , 16 ) : print ( i )" at bounding box center [323, 259] width 541 height 255
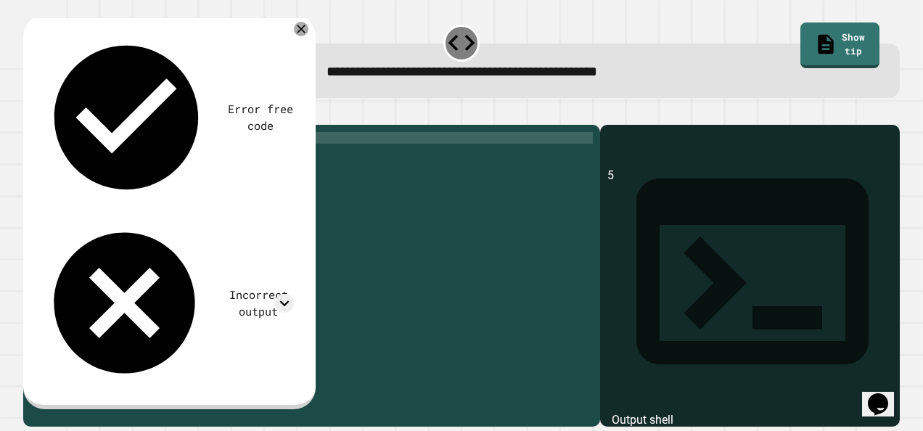
click at [164, 160] on div "for i in range ( 5 , 11 , 16 ) : print ( i )" at bounding box center [323, 259] width 541 height 255
click at [167, 161] on div "for i in range ( 5 , 11 , 16 ) : print ( i )" at bounding box center [323, 259] width 541 height 255
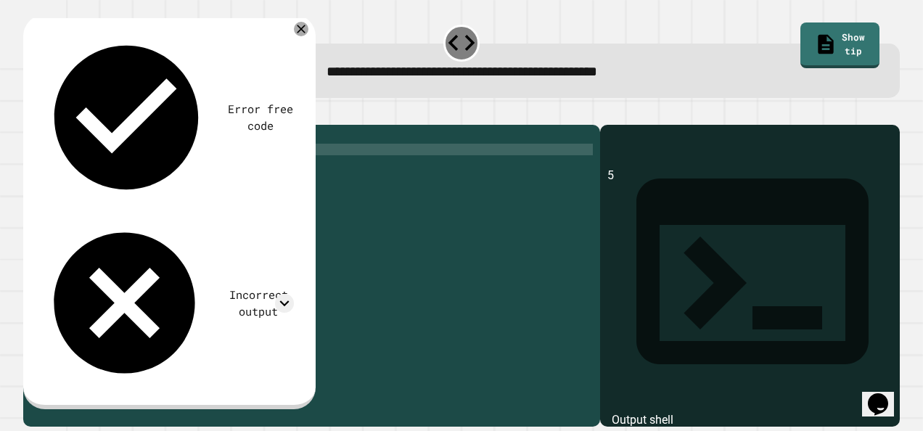
click at [190, 185] on div "for i in range ( 5 , 11 , 16 ) : print ( i )" at bounding box center [323, 259] width 541 height 255
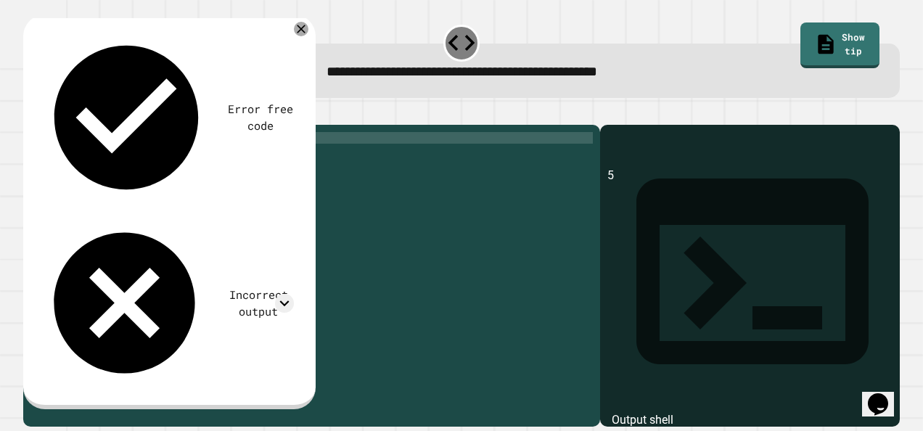
click at [152, 157] on div "for i in range ( 5 , 11 , 16 ) : print ( i )" at bounding box center [323, 259] width 541 height 255
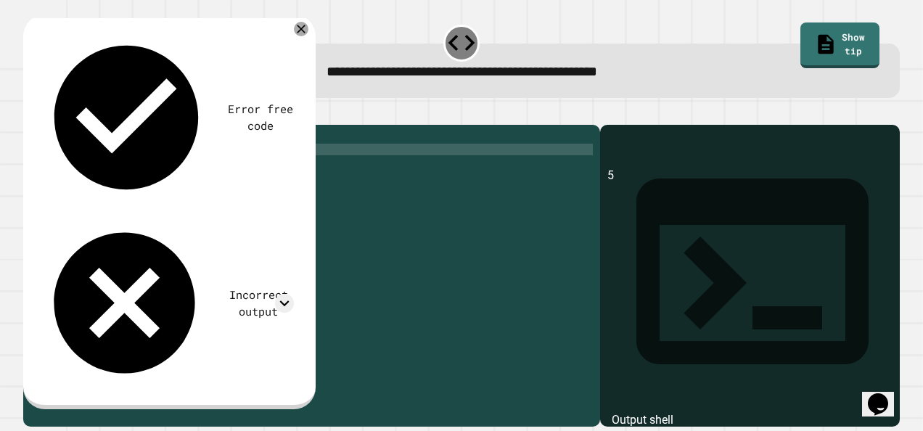
click at [150, 170] on div "for i in range ( 5 , 11 , 16 ) : print ( i )" at bounding box center [323, 259] width 541 height 255
click at [122, 173] on div "for i in range ( 5 , 11 , 16 ) : print ( i )" at bounding box center [323, 259] width 541 height 255
click at [118, 172] on div "for i in range ( 5 , 11 , 16 ) : print ( i )" at bounding box center [323, 259] width 541 height 255
click at [119, 171] on div "for i in range ( 5 , 11 , 16 ) : print ( i )" at bounding box center [323, 259] width 541 height 255
click at [76, 172] on div "for i in range ( 5 , 11 , 16 ) : print ( i )" at bounding box center [323, 259] width 541 height 255
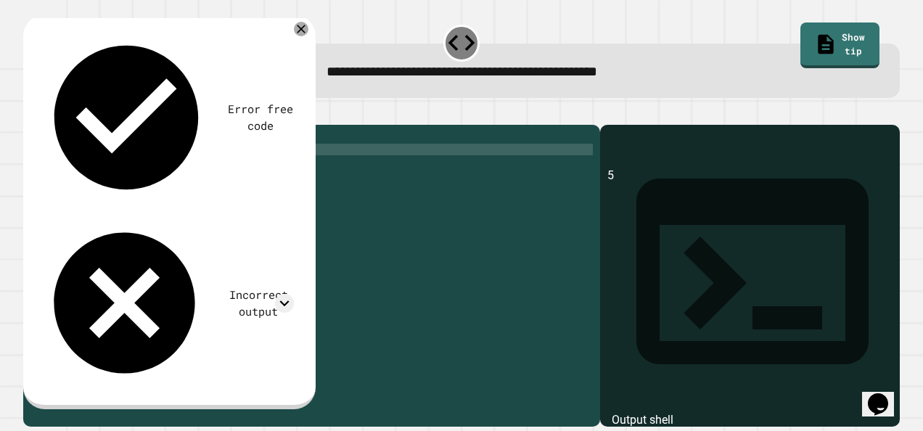
scroll to position [0, 0]
click at [30, 112] on icon "button" at bounding box center [30, 112] width 0 height 0
click at [144, 163] on div "for i in range ( 5 , 11 , 16 ) : print ( i )" at bounding box center [323, 259] width 541 height 255
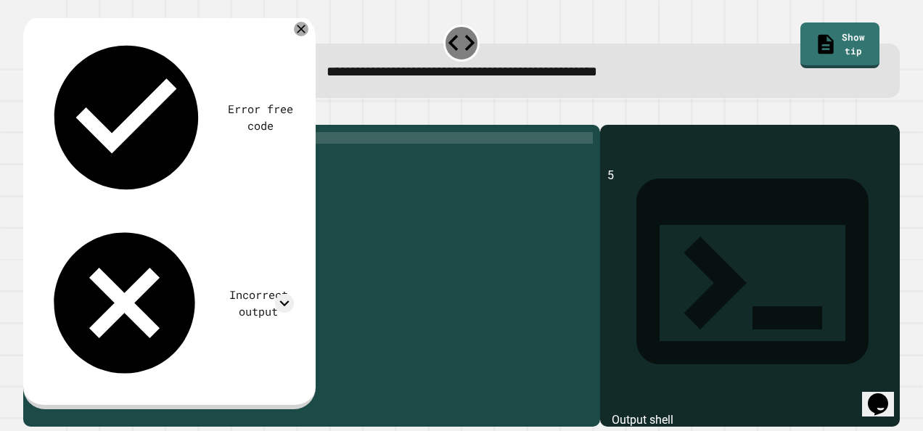
click at [165, 161] on div "for i in range ( 5 , 11 , 16 ) : print ( i )" at bounding box center [323, 259] width 541 height 255
click at [196, 161] on div "for i in range ( 5 , 10 , 16 ) : print ( i )" at bounding box center [323, 259] width 541 height 255
click at [30, 112] on icon "button" at bounding box center [30, 112] width 0 height 0
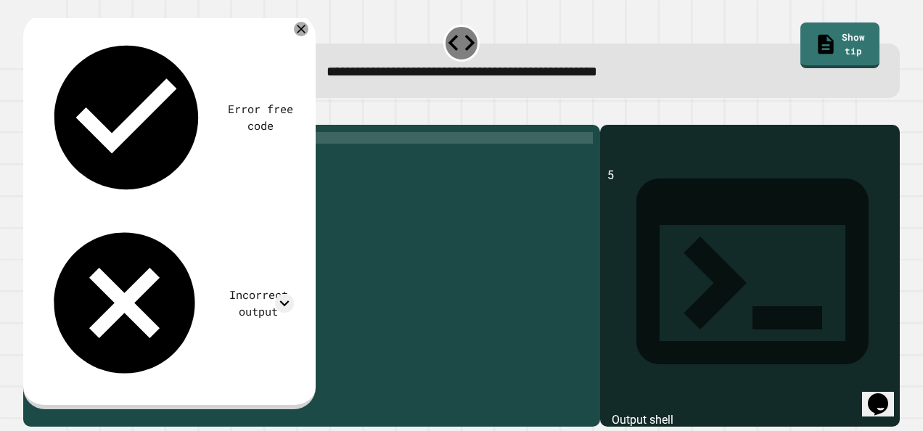
click at [165, 152] on div "for i in range ( 5 , 10 , 15 ) : print ( i )" at bounding box center [323, 259] width 541 height 255
click at [167, 162] on div "for i in range ( 5 , 10 , 15 ) : print ( i )" at bounding box center [323, 259] width 541 height 255
click at [146, 161] on div "for i in range ( 5 , 1 , 15 ) : print ( i )" at bounding box center [323, 259] width 541 height 255
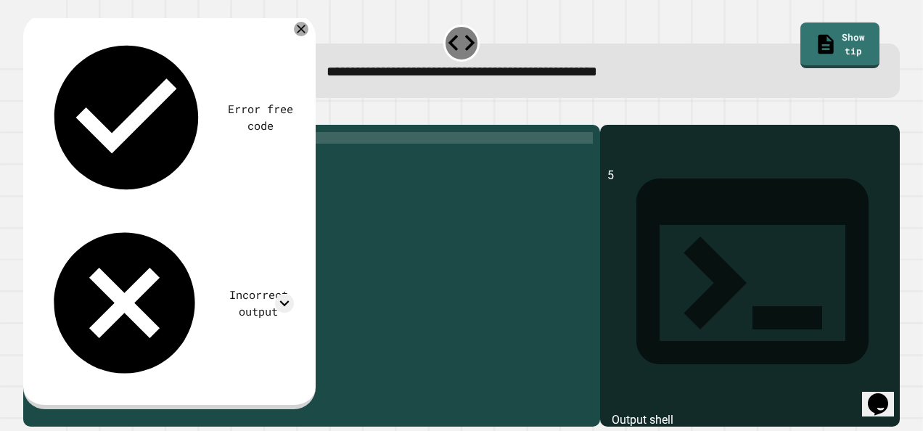
click at [162, 163] on div "for i in range ( 6 , 1 , 15 ) : print ( i )" at bounding box center [323, 259] width 541 height 255
click at [187, 162] on div "for i in range ( 6 , 11 , 15 ) : print ( i )" at bounding box center [323, 259] width 541 height 255
click at [30, 112] on icon "button" at bounding box center [30, 112] width 0 height 0
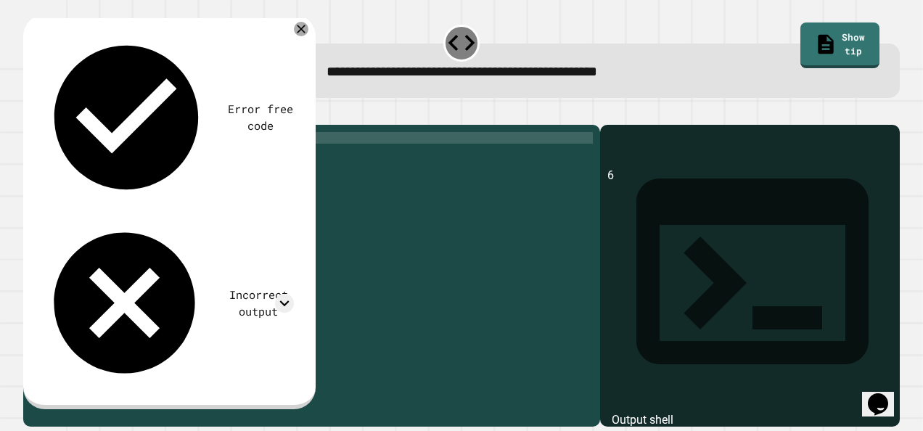
click at [147, 158] on div "for i in range ( 6 , 11 , 16 ) : print ( i )" at bounding box center [323, 259] width 541 height 255
click at [164, 160] on div "for i in range ( 5 , 11 , 16 ) : print ( i )" at bounding box center [323, 259] width 541 height 255
type textarea "**********"
click at [30, 112] on icon "button" at bounding box center [30, 112] width 0 height 0
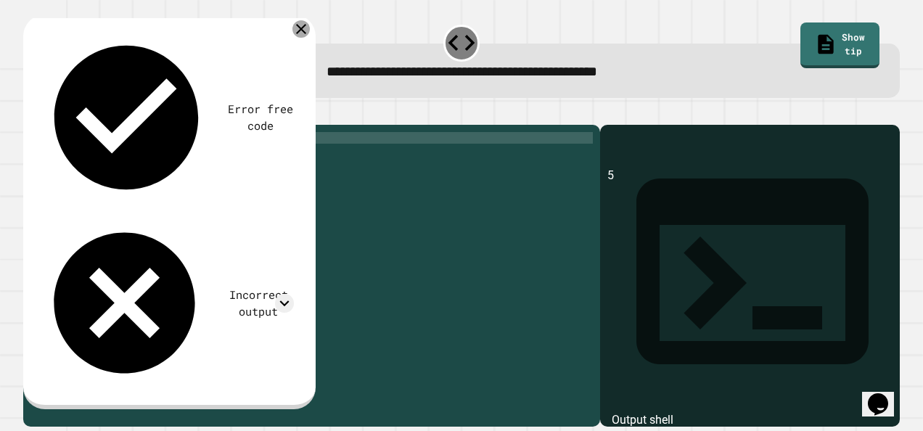
click at [302, 29] on icon at bounding box center [301, 29] width 10 height 10
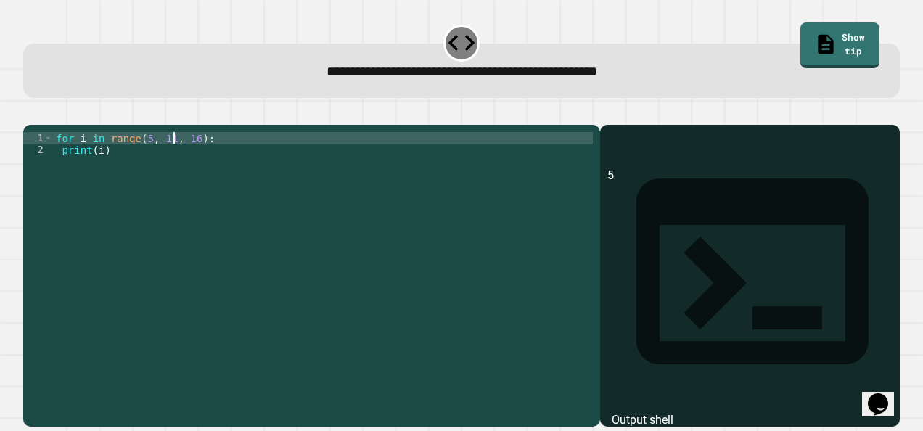
click at [173, 159] on div "for i in range ( 5 , 11 , 16 ) : print ( i )" at bounding box center [323, 259] width 541 height 255
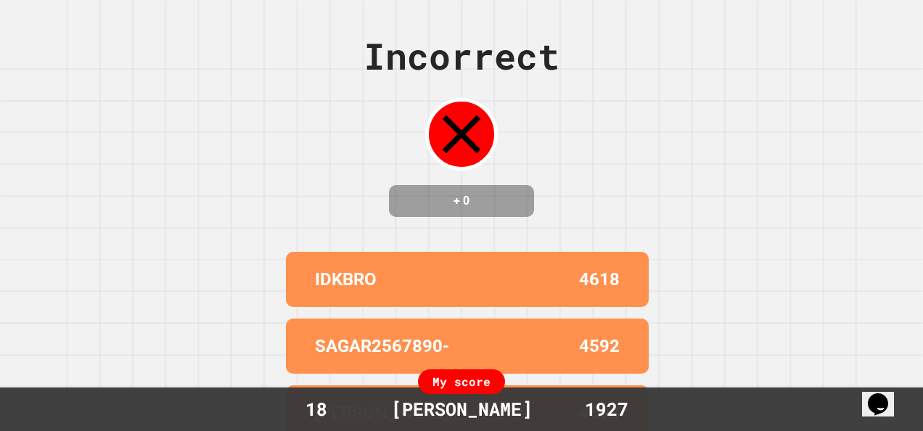
scroll to position [173, 0]
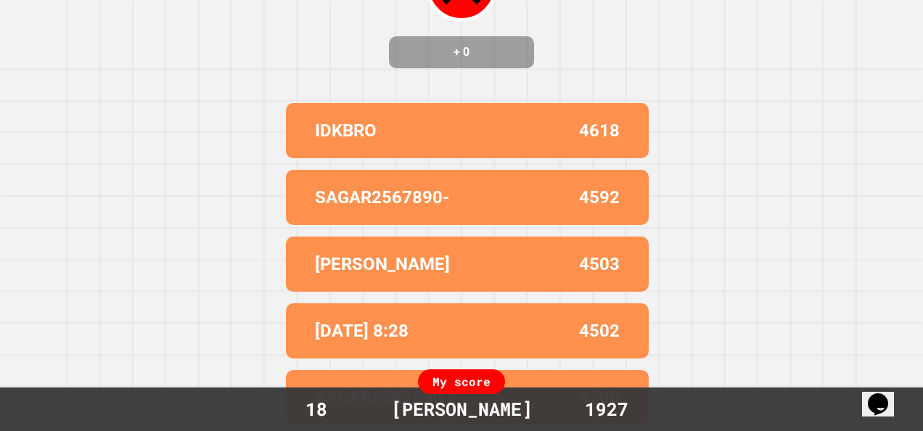
click at [456, 399] on div "[PERSON_NAME]" at bounding box center [462, 410] width 171 height 28
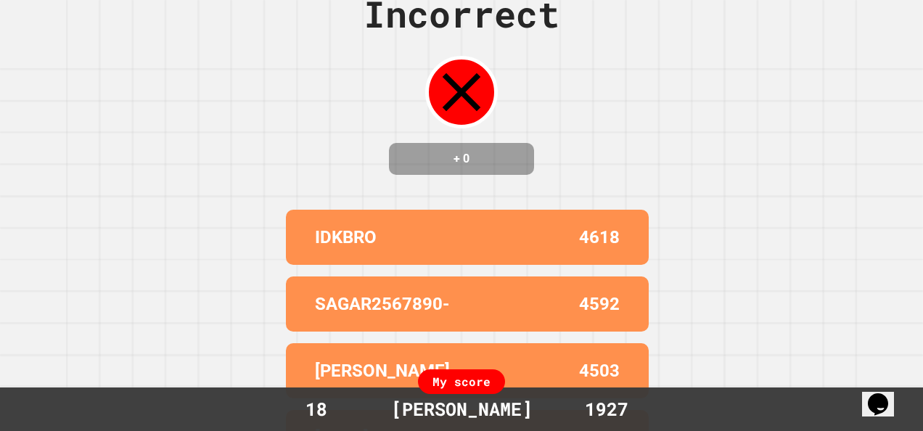
scroll to position [0, 0]
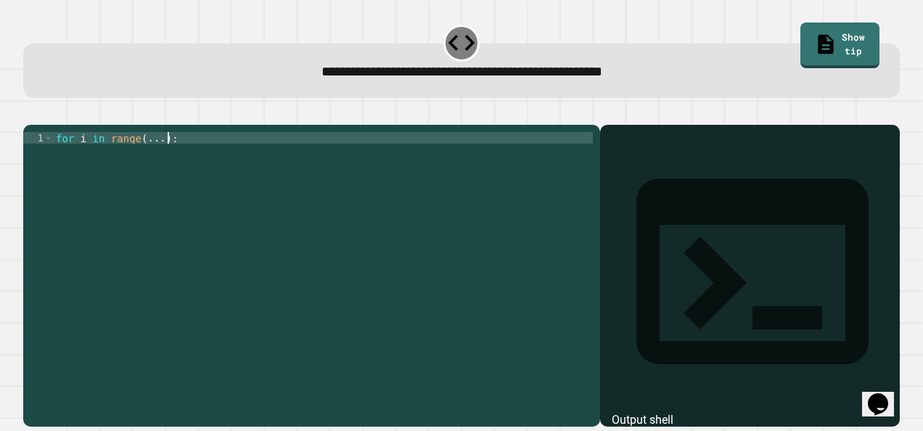
click at [156, 165] on div "for i in range ( ... ) :" at bounding box center [323, 259] width 541 height 255
click at [151, 161] on div "for i in range ( ... ) :" at bounding box center [323, 259] width 541 height 255
type textarea "**********"
click at [113, 174] on div "for i in range ( 1 , 5 ) :" at bounding box center [323, 259] width 541 height 255
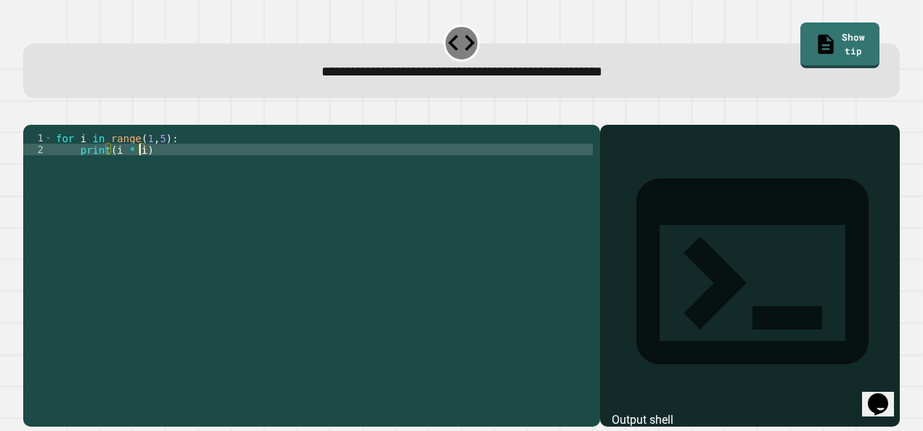
scroll to position [0, 6]
click at [30, 112] on icon "button" at bounding box center [30, 112] width 0 height 0
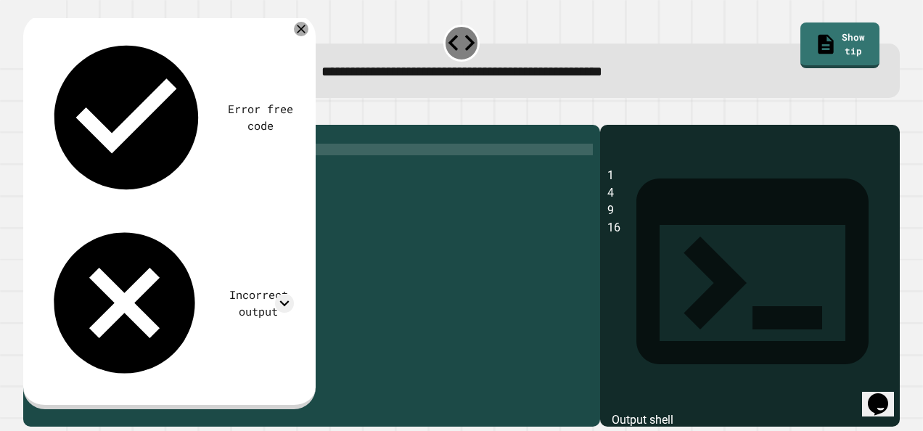
click at [138, 176] on div "for i in range ( 1 , 5 ) : print ( i * i )" at bounding box center [323, 259] width 541 height 255
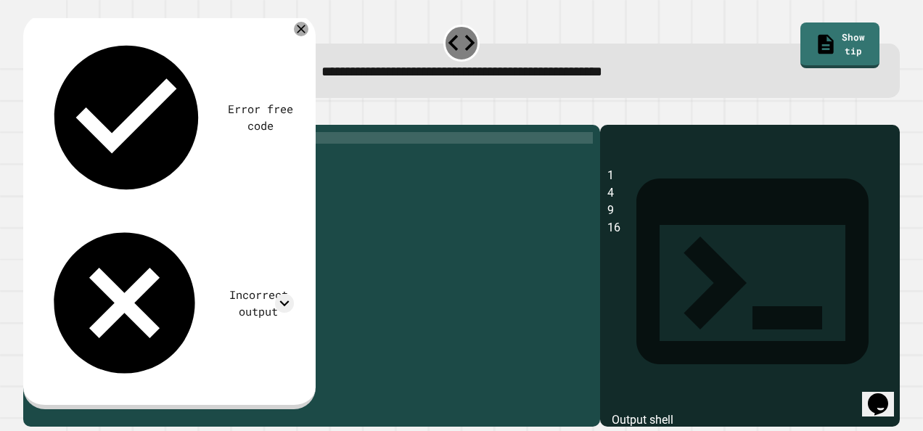
click at [145, 163] on div "for i in range ( 1 , 5 ) : print ( i * i )" at bounding box center [323, 259] width 541 height 255
click at [155, 163] on div "for i in range ( 1 , 5 ) : print ( i * i )" at bounding box center [323, 259] width 541 height 255
type textarea "**********"
click at [44, 125] on icon "button" at bounding box center [40, 121] width 8 height 10
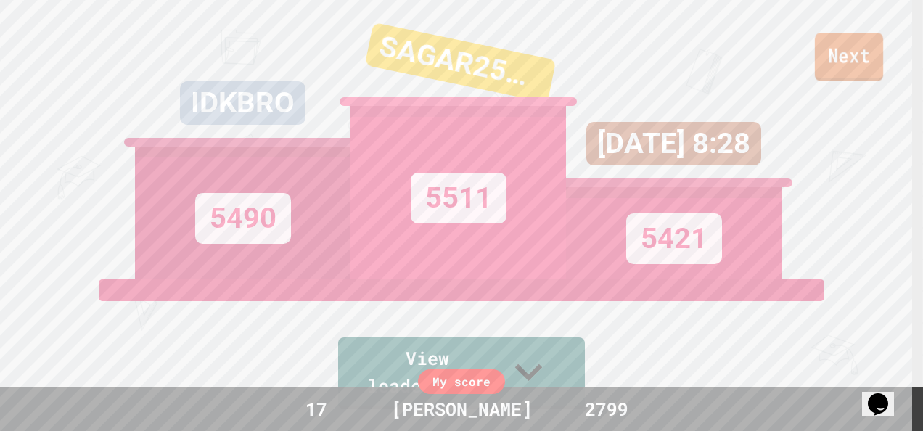
click at [869, 73] on link "Next" at bounding box center [849, 57] width 68 height 48
